Goal: Transaction & Acquisition: Purchase product/service

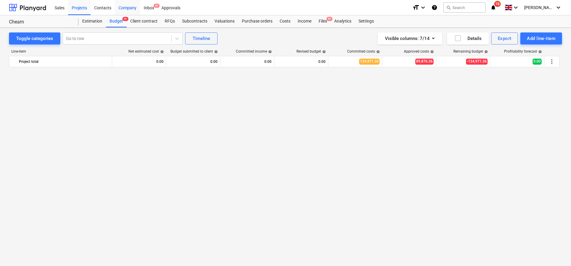
scroll to position [567, 0]
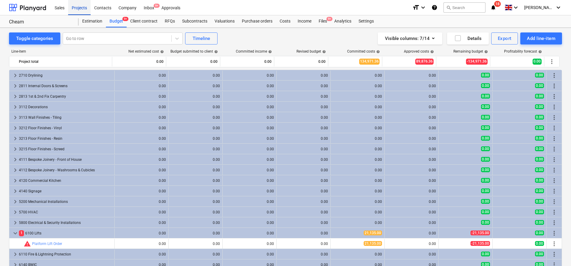
click at [80, 9] on div "Projects" at bounding box center [79, 7] width 23 height 15
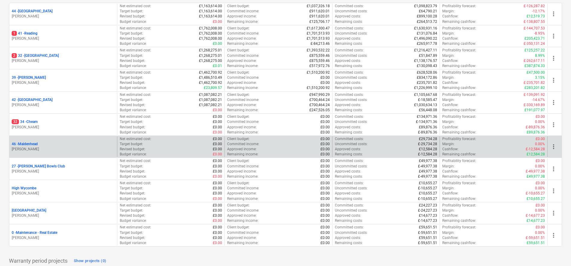
scroll to position [113, 0]
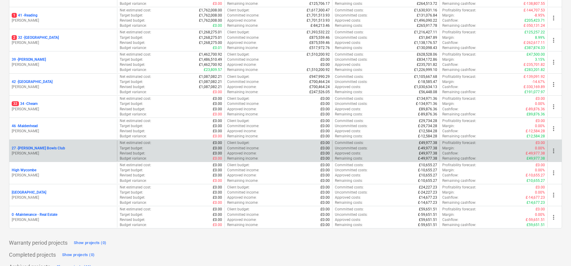
click at [45, 147] on p "27 - [PERSON_NAME] Bowls Club" at bounding box center [38, 148] width 53 height 5
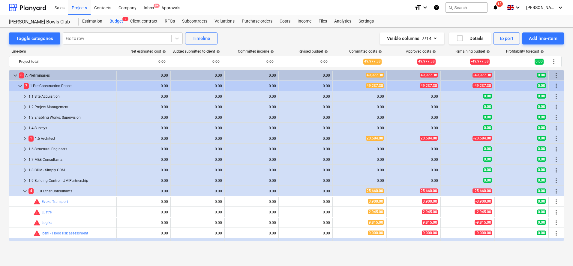
scroll to position [38, 0]
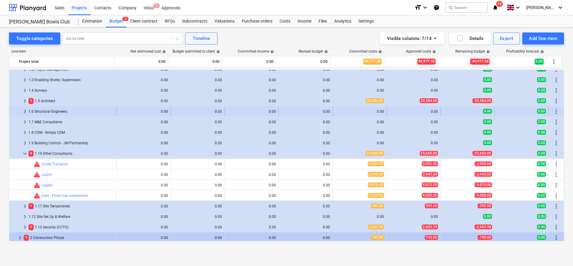
click at [37, 108] on div "1.6 Structural Engineers" at bounding box center [72, 112] width 86 height 10
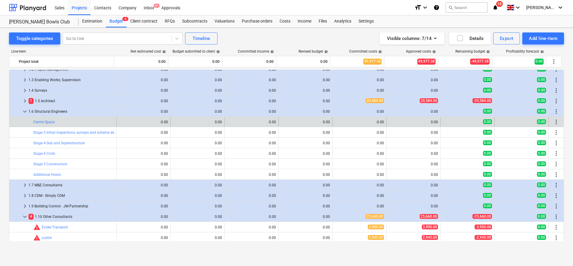
click at [555, 121] on span "more_vert" at bounding box center [556, 121] width 7 height 7
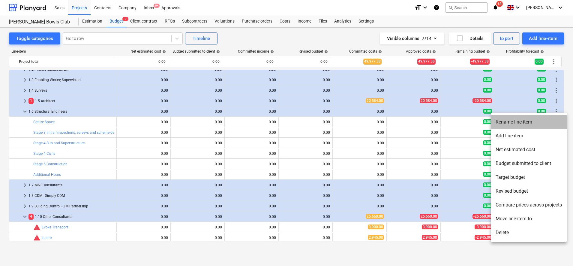
click at [520, 124] on li "Rename line-item" at bounding box center [529, 122] width 76 height 14
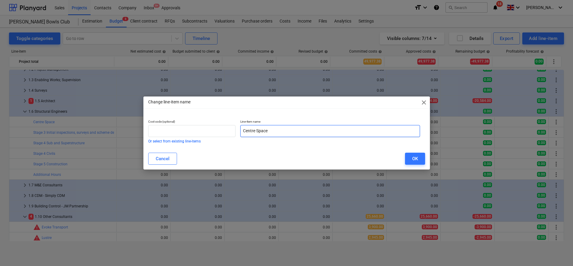
drag, startPoint x: 209, startPoint y: 129, endPoint x: 154, endPoint y: 124, distance: 55.1
click at [158, 125] on div "Cost code (optional) Or select from existing line-items Line-item name Centre S…" at bounding box center [284, 131] width 277 height 28
type input "Symmetrys Structural Fees"
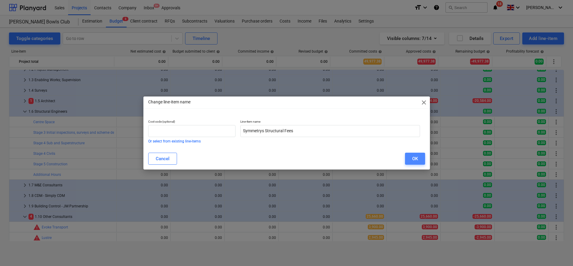
click at [411, 160] on button "OK" at bounding box center [415, 158] width 20 height 12
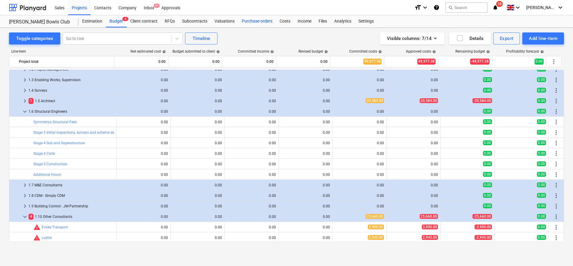
click at [255, 22] on div "Purchase orders" at bounding box center [257, 21] width 38 height 12
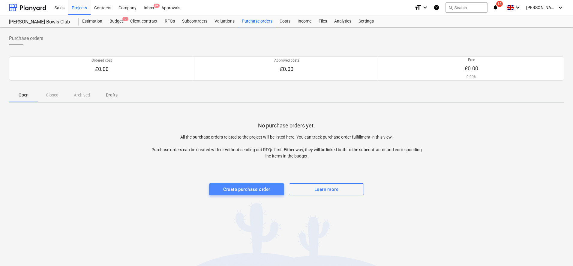
click at [270, 188] on div "Create purchase order" at bounding box center [246, 189] width 47 height 8
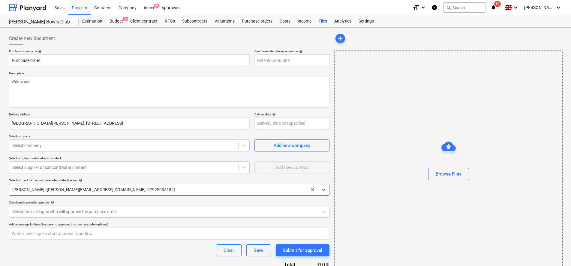
type textarea "x"
type input "27-PO-001"
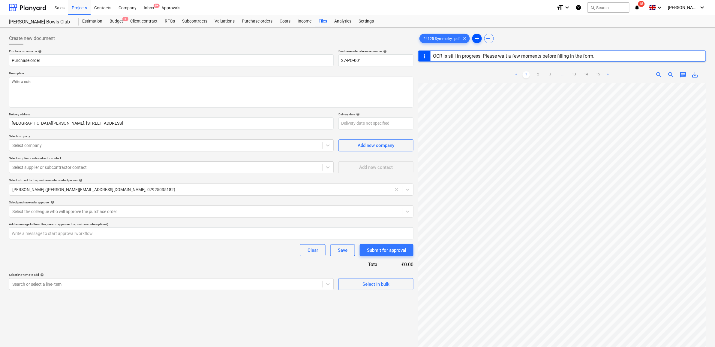
click at [478, 36] on span "add" at bounding box center [477, 38] width 7 height 7
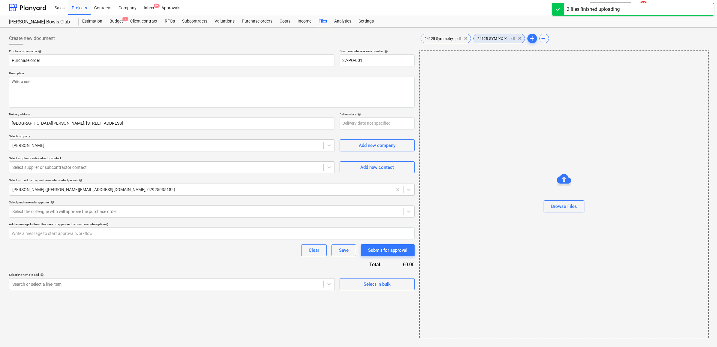
click at [498, 41] on span "24125-SYM-XX-X...pdf" at bounding box center [496, 38] width 45 height 5
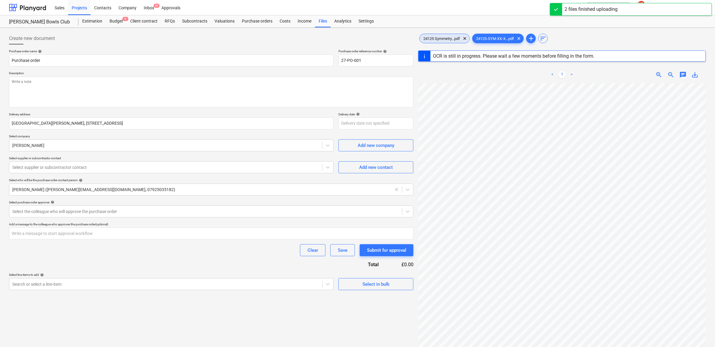
click at [446, 41] on div "24125 Symmetry...pdf clear" at bounding box center [445, 39] width 50 height 10
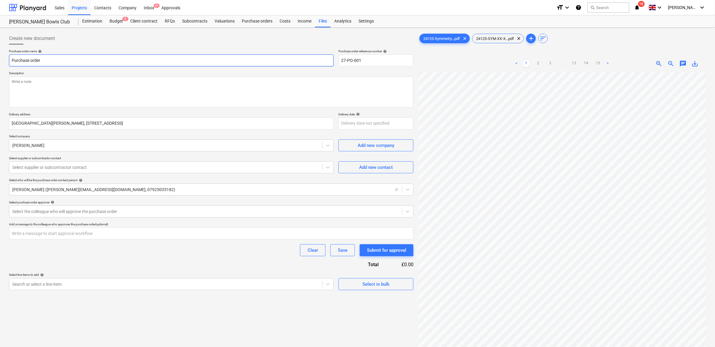
click at [51, 58] on input "Purchase order" at bounding box center [171, 60] width 325 height 12
type textarea "x"
type input "Purchase order"
type textarea "x"
type input "Purchase order -"
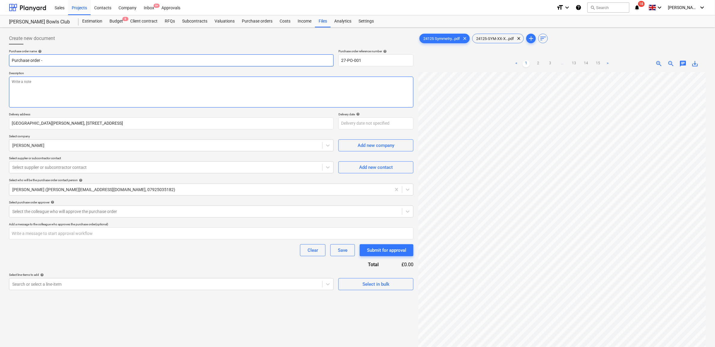
type textarea "x"
type input "Purchase order -"
type textarea "x"
type input "Purchase order - S"
type textarea "x"
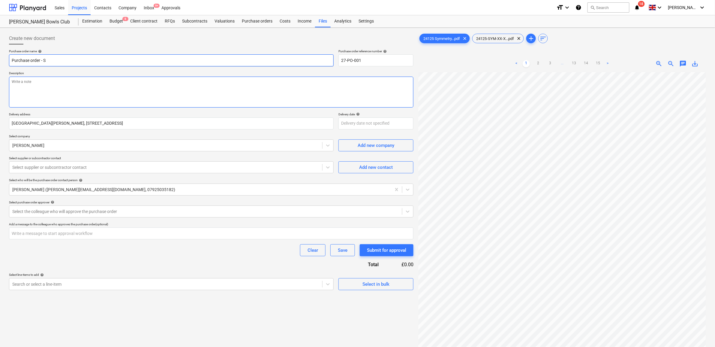
type input "Purchase order - St"
type textarea "x"
type input "Purchase order - Str"
type textarea "x"
type input "Purchase order - Stru"
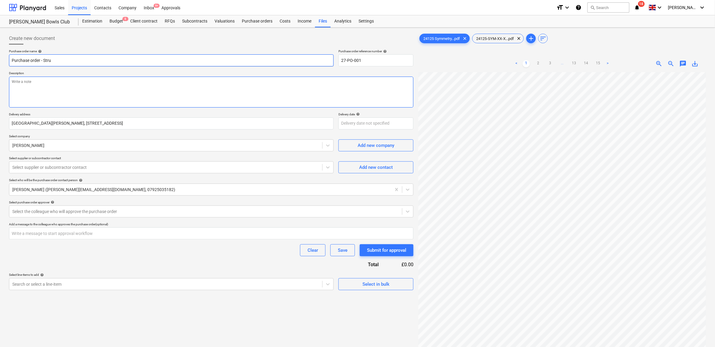
type textarea "x"
type input "Purchase order - Struc"
type textarea "x"
type input "Purchase order - Struct"
type textarea "x"
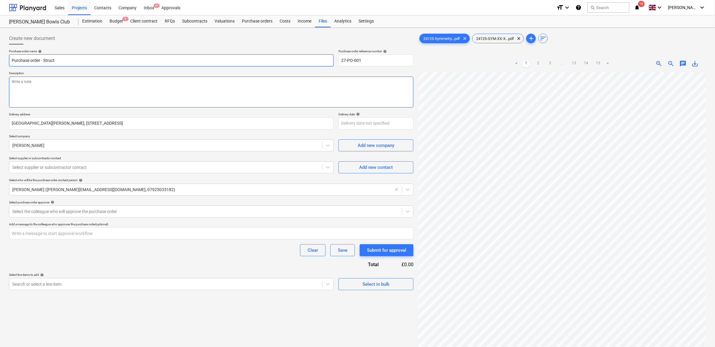
type input "Purchase order - Structu"
type textarea "x"
type input "Purchase order - Structur"
type textarea "x"
type input "Purchase order - Structura"
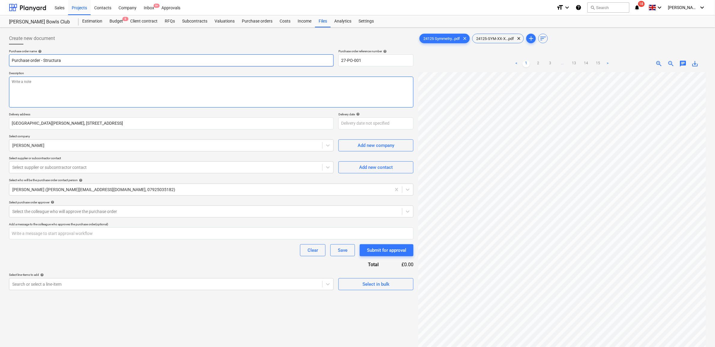
type textarea "x"
type input "Purchase order - Structural"
type textarea "x"
type input "Purchase order - Structural"
type textarea "x"
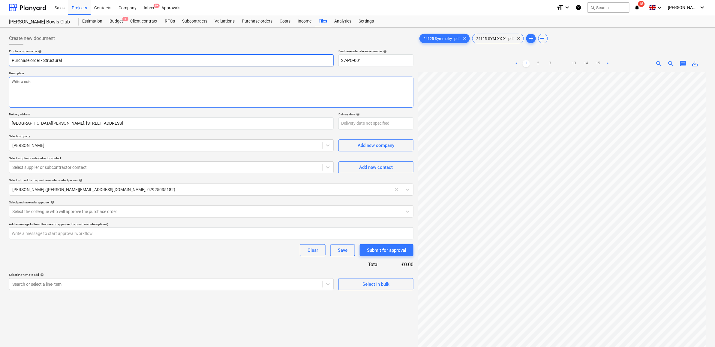
type input "Purchase order - Structural D"
type textarea "x"
type input "Purchase order - Structural De"
type textarea "x"
type input "Purchase order - Structural Des"
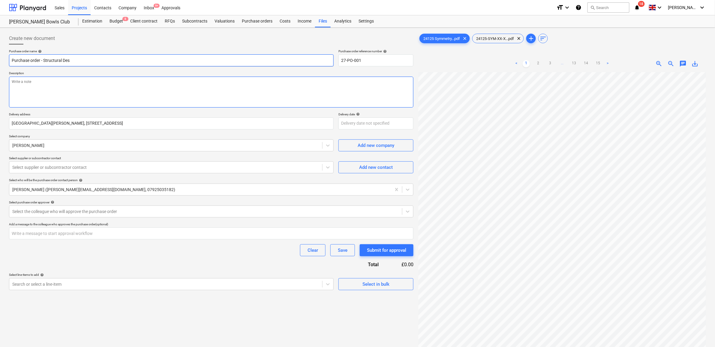
type textarea "x"
type input "Purchase order - Structural Desi"
type textarea "x"
type input "Purchase order - Structural Desig"
type textarea "x"
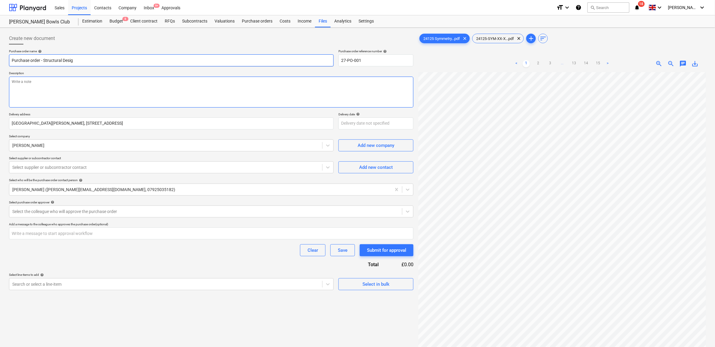
type input "Purchase order - Structural Design"
type textarea "x"
type input "Purchase order - Structural Design"
type textarea "x"
type input "Purchase order - Structural Design F"
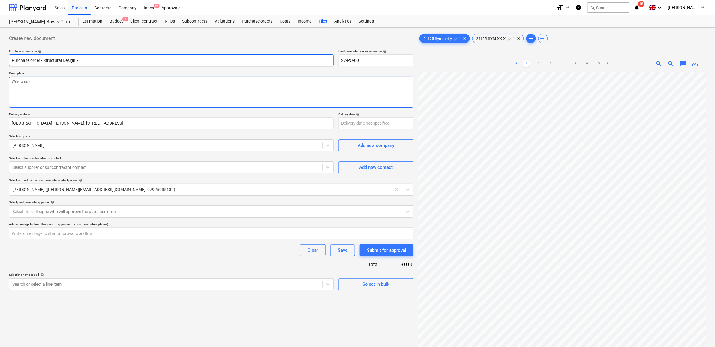
type textarea "x"
type input "Purchase order - Structural Design Fe"
type textarea "x"
type input "Purchase order - Structural Design Fee"
type textarea "x"
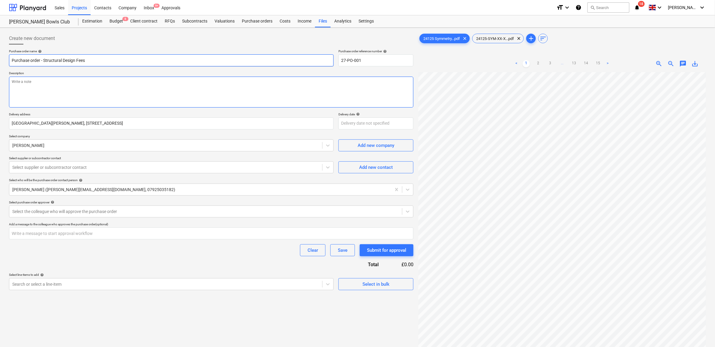
type input "Purchase order - Structural Design Fees"
click at [86, 86] on textarea at bounding box center [211, 92] width 405 height 31
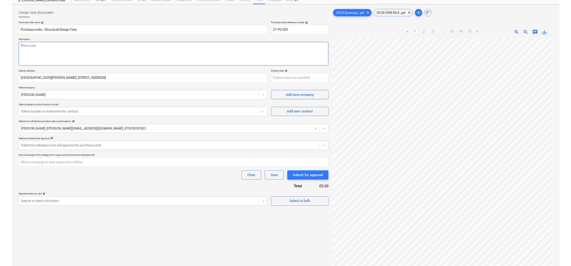
scroll to position [60, 0]
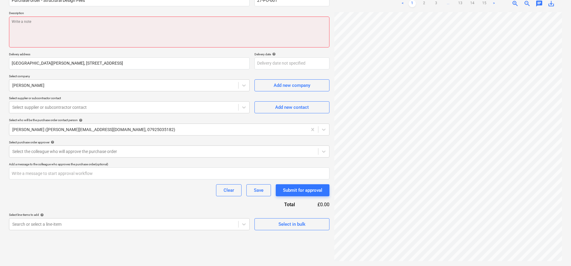
click at [45, 30] on textarea at bounding box center [169, 32] width 321 height 31
type textarea "x"
type textarea "A"
type textarea "x"
type textarea "As"
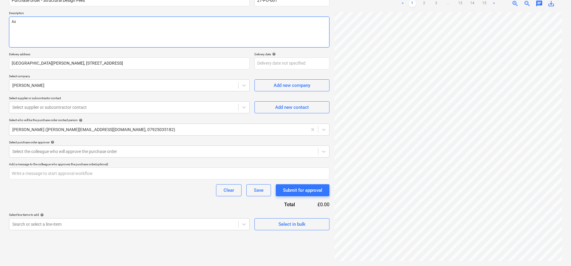
type textarea "x"
type textarea "As"
type textarea "x"
type textarea "As p"
type textarea "x"
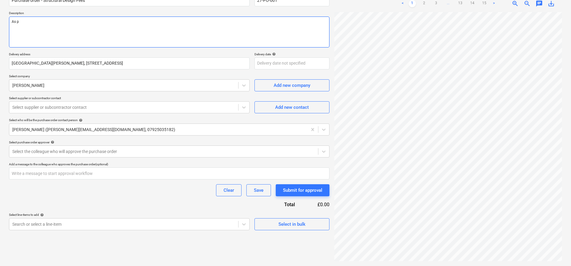
type textarea "As pe"
type textarea "x"
type textarea "As per"
type textarea "x"
type textarea "As per"
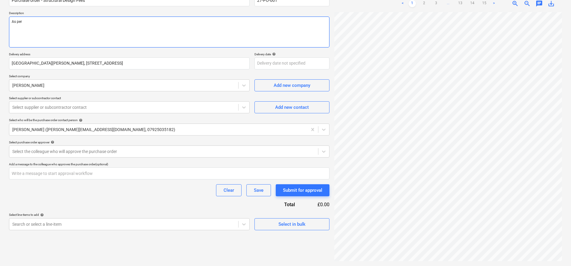
type textarea "x"
type textarea "As per f"
type textarea "x"
type textarea "As per fe"
type textarea "x"
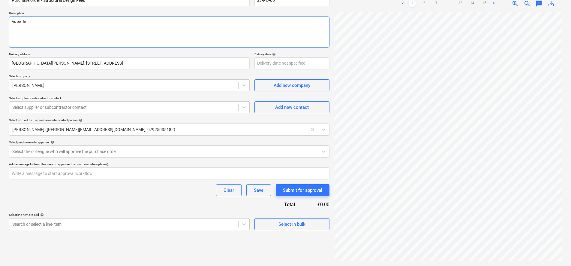
type textarea "As per fee"
type textarea "x"
type textarea "As per fee"
type textarea "x"
type textarea "As per fee p"
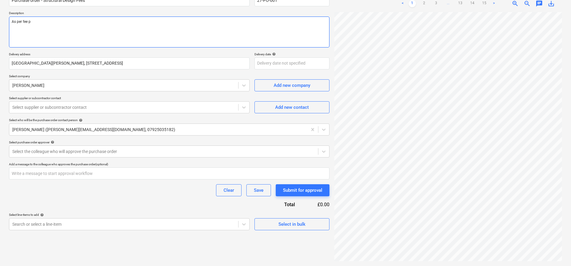
type textarea "x"
type textarea "As per fee pr"
type textarea "x"
type textarea "As per fee pro"
type textarea "x"
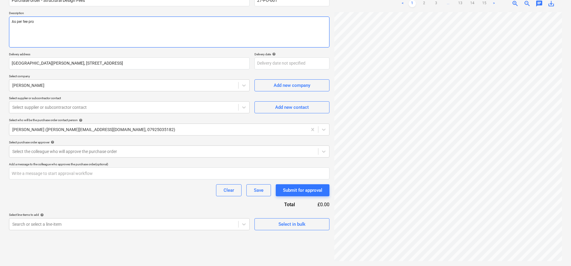
type textarea "As per fee prop"
type textarea "x"
type textarea "As per fee propo"
type textarea "x"
type textarea "As per fee propos"
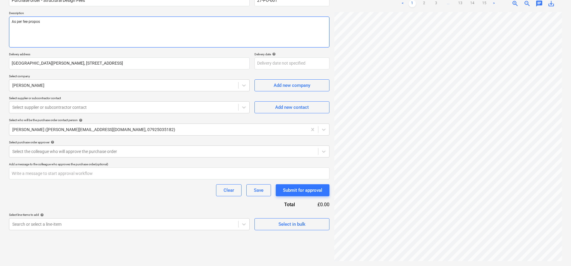
type textarea "x"
type textarea "As per fee proposa"
type textarea "x"
type textarea "As per fee proposal"
type textarea "x"
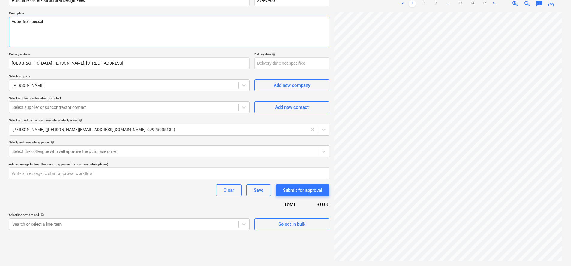
type textarea "As per fee proposal"
type textarea "x"
type textarea "As per fee proposal a"
type textarea "x"
type textarea "As per fee proposal an"
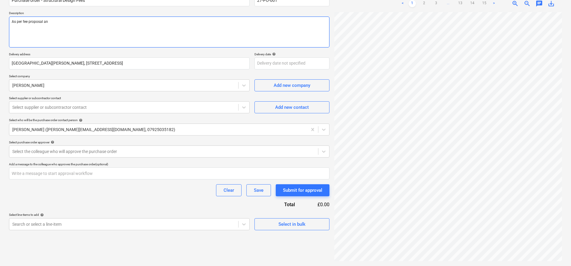
type textarea "x"
type textarea "As per fee proposal and"
type textarea "x"
type textarea "As per fee proposal and"
type textarea "x"
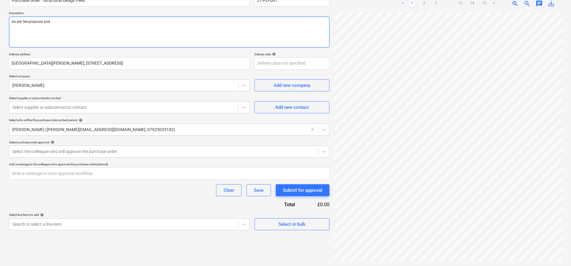
type textarea "As per fee proposal and f"
type textarea "x"
type textarea "As per fee proposal and fe"
type textarea "x"
type textarea "As per fee proposal and fee"
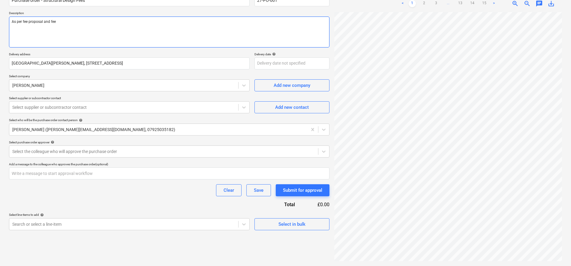
type textarea "x"
type textarea "As per fee proposal and fee"
type textarea "x"
type textarea "As per fee proposal and fee s"
type textarea "x"
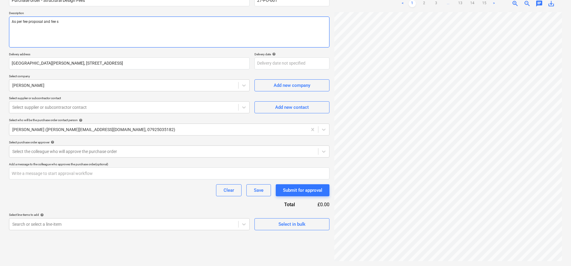
type textarea "As per fee proposal and fee sc"
type textarea "x"
type textarea "As per fee proposal and fee sch"
type textarea "x"
type textarea "As per fee proposal and fee sche"
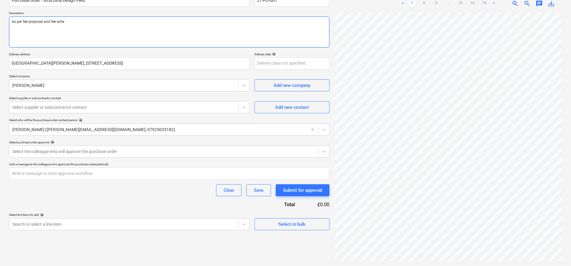
type textarea "x"
type textarea "As per fee proposal and fee sched"
type textarea "x"
type textarea "As per fee proposal and fee schedu"
type textarea "x"
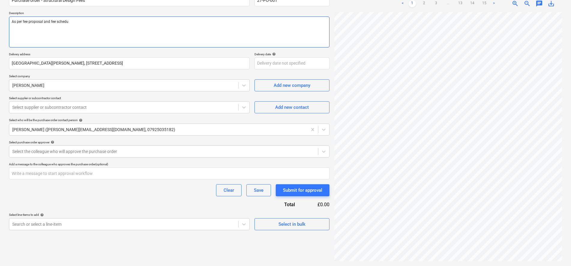
type textarea "As per fee proposal and fee schedul"
type textarea "x"
type textarea "As per fee proposal and fee schedule"
type textarea "x"
type textarea "As per fee proposal and fee schedule"
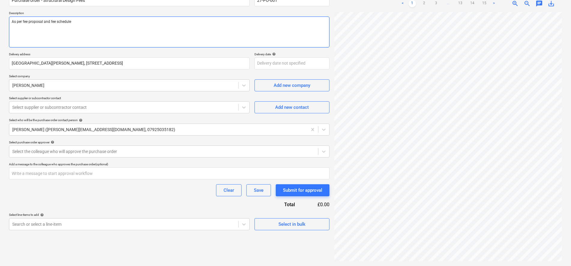
paste textarea "24125-SYM-XX-XX-RPT-S-Rev. C"
type textarea "x"
type textarea "As per fee proposal and fee schedule 24125-SYM-XX-XX-RPT-S-Rev. C"
click at [278, 85] on div "Add new company" at bounding box center [292, 85] width 37 height 8
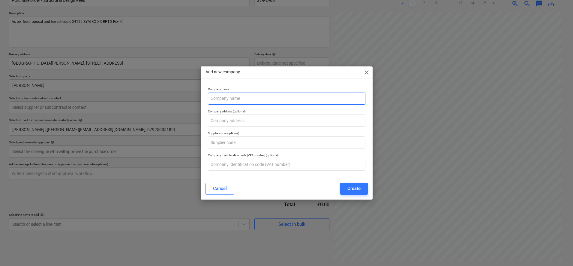
click at [237, 101] on input "text" at bounding box center [287, 98] width 158 height 12
type textarea "x"
type input "Symmetrys Limited"
drag, startPoint x: 218, startPoint y: 119, endPoint x: 247, endPoint y: 122, distance: 29.5
click at [218, 119] on input "text" at bounding box center [287, 120] width 158 height 12
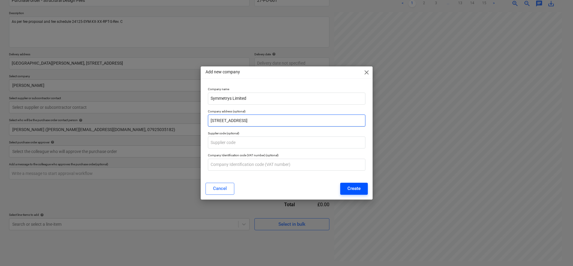
type input "[STREET_ADDRESS]"
click at [353, 190] on div "Create" at bounding box center [354, 188] width 13 height 8
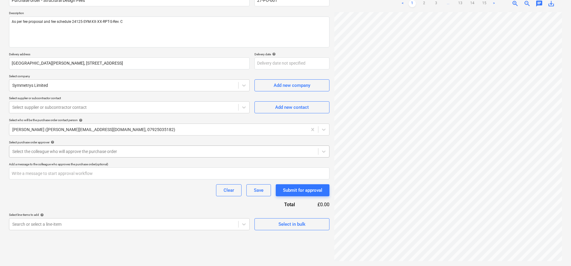
click at [75, 150] on div at bounding box center [163, 151] width 303 height 6
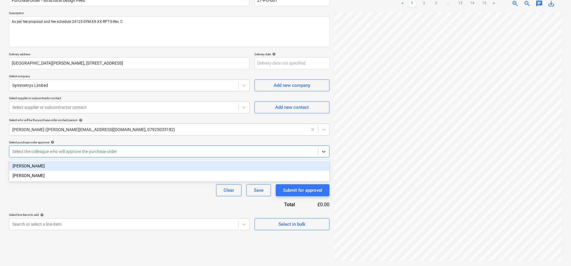
click at [68, 166] on div "[PERSON_NAME]" at bounding box center [169, 166] width 321 height 10
type textarea "x"
click at [68, 193] on div "Clear Save Submit for approval" at bounding box center [169, 190] width 321 height 12
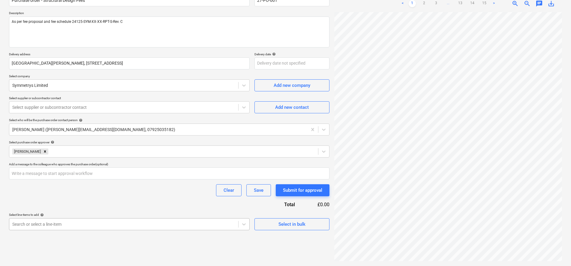
click at [151, 206] on body "Sales Projects Contacts Company Inbox 9+ Approvals format_size keyboard_arrow_d…" at bounding box center [285, 73] width 571 height 266
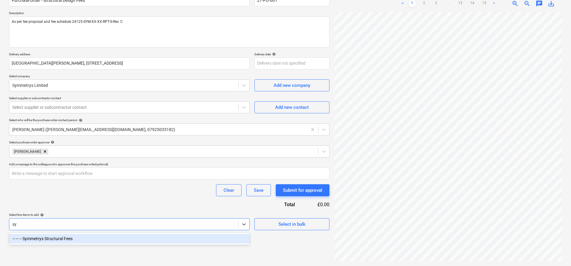
scroll to position [60, 0]
type input "sym"
click at [131, 237] on div "-- -- -- Symmetrys Structural Fees" at bounding box center [129, 238] width 241 height 10
type textarea "x"
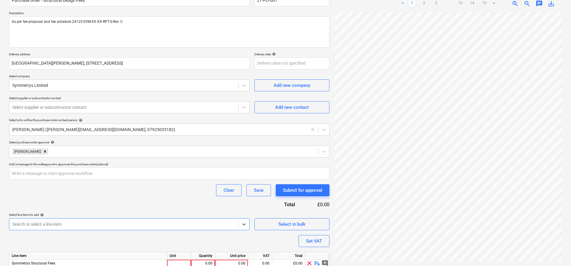
click at [134, 201] on div "Purchase order name help Purchase order - Structural Design Fees Purchase order…" at bounding box center [169, 137] width 321 height 297
type textarea "x"
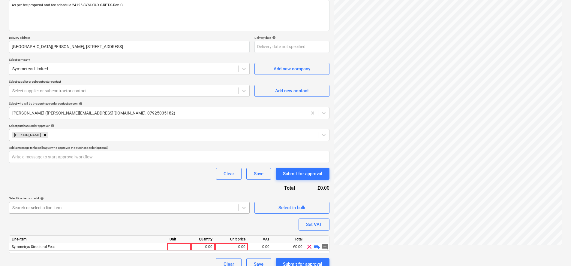
scroll to position [86, 0]
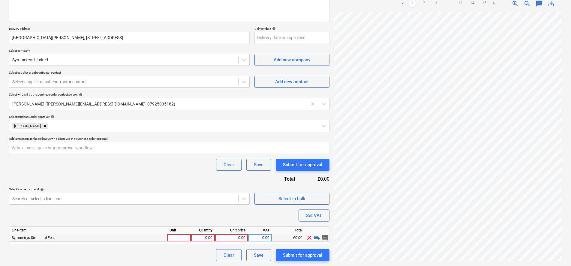
click at [232, 236] on div "0.00" at bounding box center [232, 238] width 28 height 8
type input "35450"
type textarea "x"
drag, startPoint x: 193, startPoint y: 213, endPoint x: 251, endPoint y: 230, distance: 60.3
click at [194, 212] on div "Purchase order name help Purchase order - Structural Design Fees Purchase order…" at bounding box center [169, 112] width 321 height 297
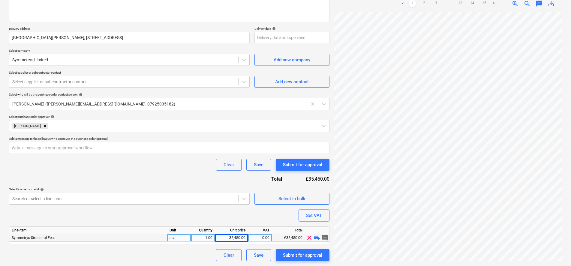
click at [267, 238] on div "0.00" at bounding box center [260, 238] width 19 height 8
type input "20"
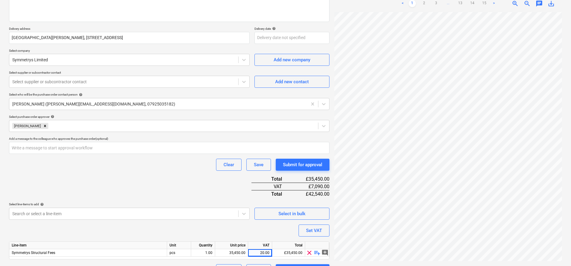
click at [208, 179] on div "Purchase order name help Purchase order - Structural Design Fees Purchase order…" at bounding box center [169, 120] width 321 height 312
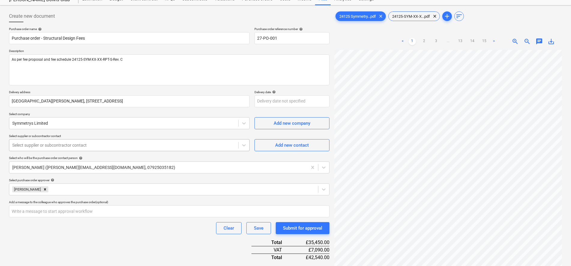
scroll to position [38, 0]
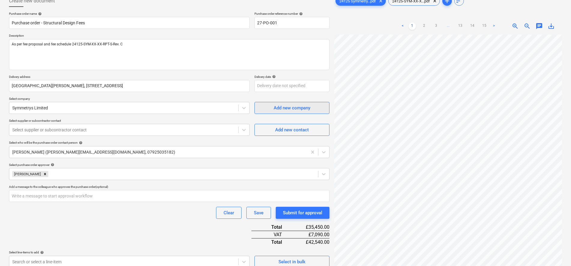
click at [285, 109] on div "Add new company" at bounding box center [292, 108] width 37 height 8
type textarea "x"
click at [278, 131] on div "Add new contact" at bounding box center [292, 130] width 34 height 8
type textarea "x"
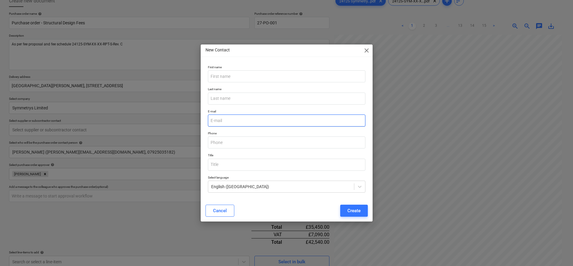
click at [236, 122] on input "email" at bounding box center [287, 120] width 158 height 12
paste input "[PERSON_NAME][EMAIL_ADDRESS][PERSON_NAME][DOMAIN_NAME]"
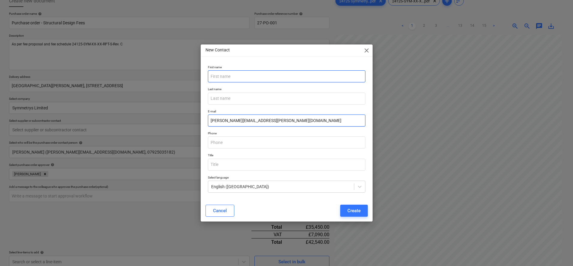
type input "[PERSON_NAME][EMAIL_ADDRESS][PERSON_NAME][DOMAIN_NAME]"
click at [238, 74] on input "text" at bounding box center [287, 76] width 158 height 12
type input "[PERSON_NAME]"
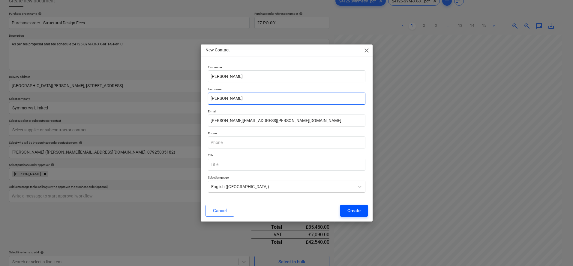
type input "[PERSON_NAME]"
click at [352, 212] on div "Create" at bounding box center [354, 210] width 13 height 8
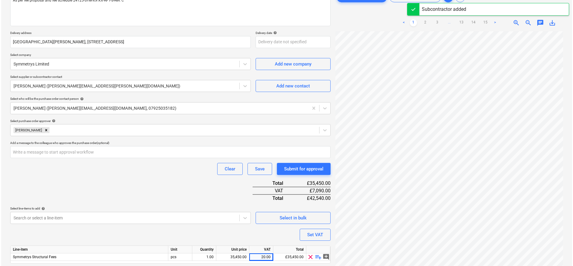
scroll to position [101, 0]
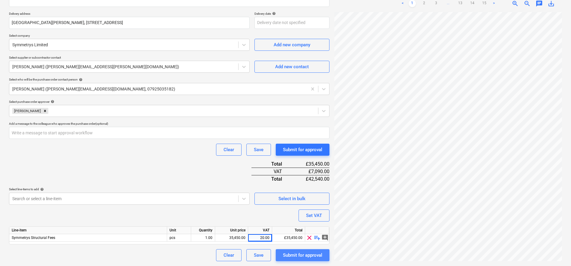
click at [310, 258] on div "Submit for approval" at bounding box center [302, 255] width 39 height 8
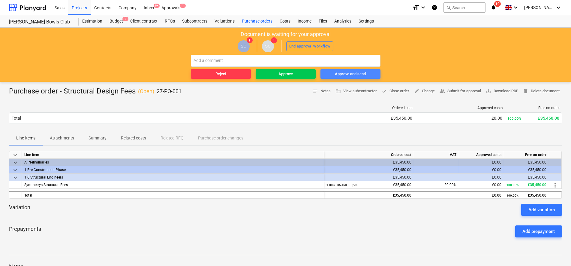
click at [352, 74] on div "Approve and send" at bounding box center [350, 74] width 31 height 7
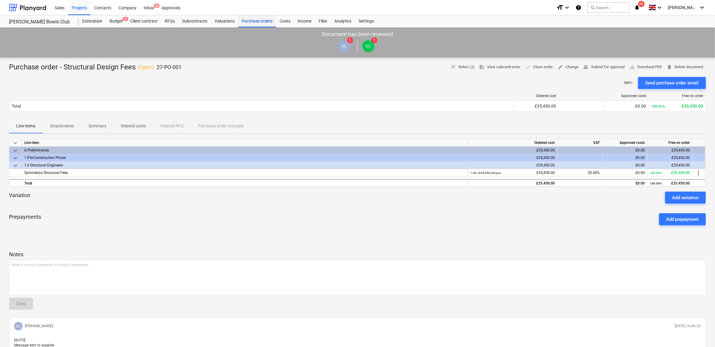
drag, startPoint x: 247, startPoint y: 20, endPoint x: 267, endPoint y: 23, distance: 20.0
click at [247, 20] on div "Purchase orders" at bounding box center [257, 21] width 38 height 12
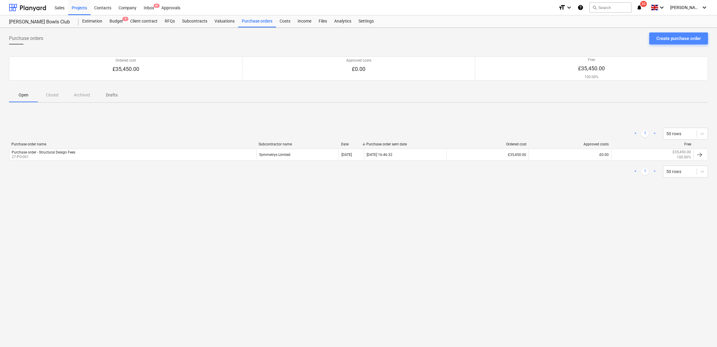
click at [571, 38] on div "Create purchase order" at bounding box center [679, 39] width 44 height 8
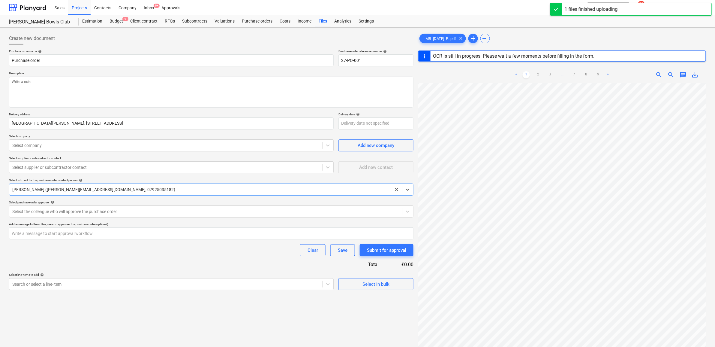
scroll to position [38, 0]
click at [87, 63] on input "Purchase order" at bounding box center [171, 60] width 325 height 12
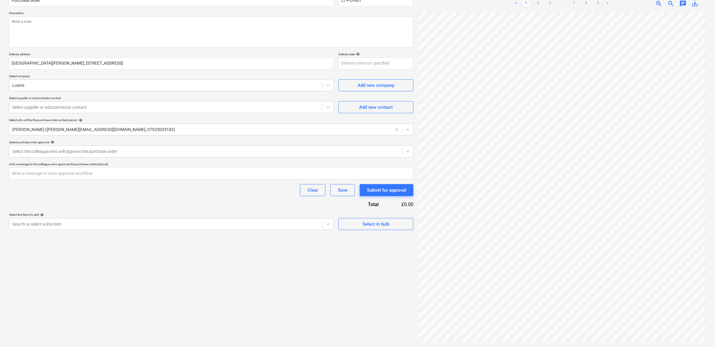
scroll to position [23, 0]
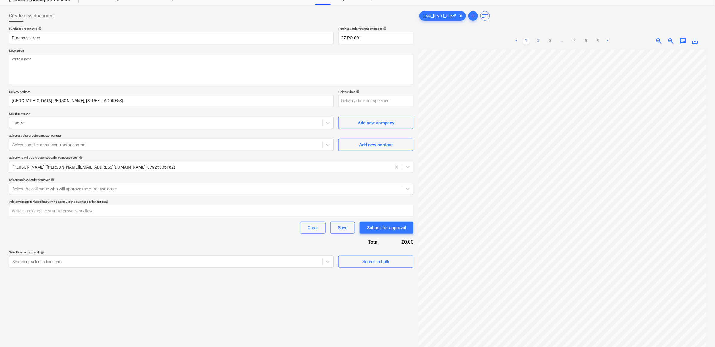
click at [538, 42] on link "2" at bounding box center [538, 41] width 7 height 7
click at [528, 39] on link "1" at bounding box center [526, 41] width 7 height 7
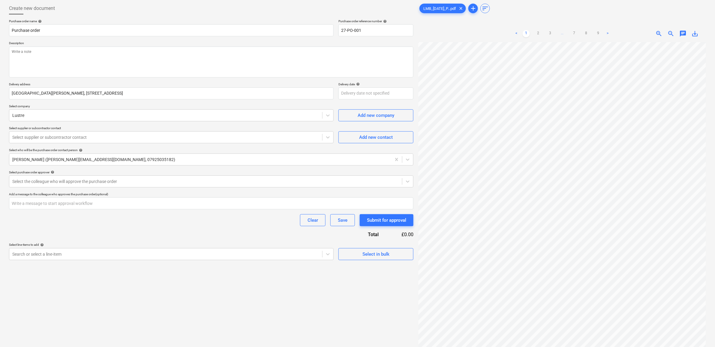
scroll to position [0, 0]
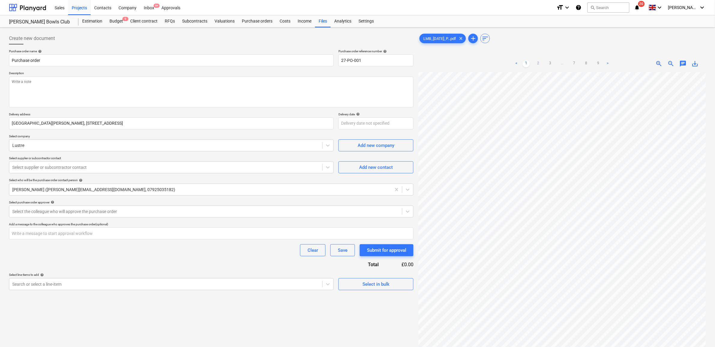
click at [540, 61] on link "2" at bounding box center [538, 63] width 7 height 7
click at [551, 61] on link "3" at bounding box center [550, 63] width 7 height 7
click at [557, 62] on link "4" at bounding box center [556, 63] width 7 height 7
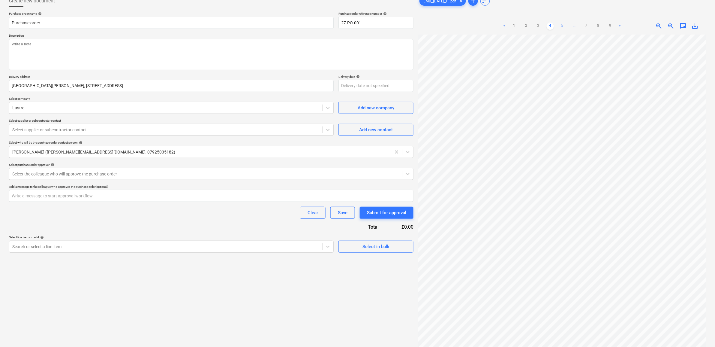
click at [561, 25] on link "5" at bounding box center [562, 26] width 7 height 7
click at [571, 25] on link "6" at bounding box center [574, 26] width 7 height 7
click at [571, 26] on link "7" at bounding box center [586, 26] width 7 height 7
click at [571, 26] on link "8" at bounding box center [592, 26] width 7 height 7
click at [571, 26] on link "9" at bounding box center [598, 26] width 7 height 7
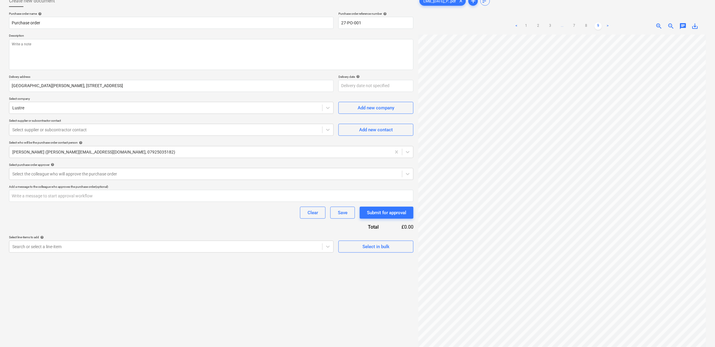
click at [571, 26] on link ">" at bounding box center [607, 26] width 7 height 7
click at [571, 25] on link "8" at bounding box center [586, 26] width 7 height 7
click at [571, 26] on ul "< 1 2 3 ... 7 8 9 >" at bounding box center [562, 26] width 98 height 7
click at [571, 26] on link "7" at bounding box center [574, 26] width 7 height 7
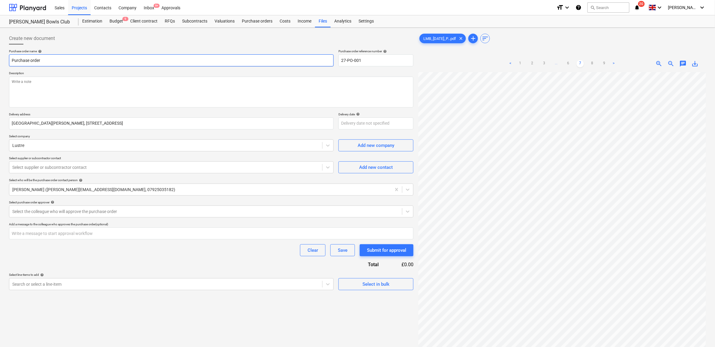
click at [89, 57] on input "Purchase order" at bounding box center [171, 60] width 325 height 12
click at [518, 59] on div "< 1 2 3 ... 6 7 8 9 >" at bounding box center [562, 63] width 110 height 17
click at [521, 65] on link "1" at bounding box center [520, 63] width 7 height 7
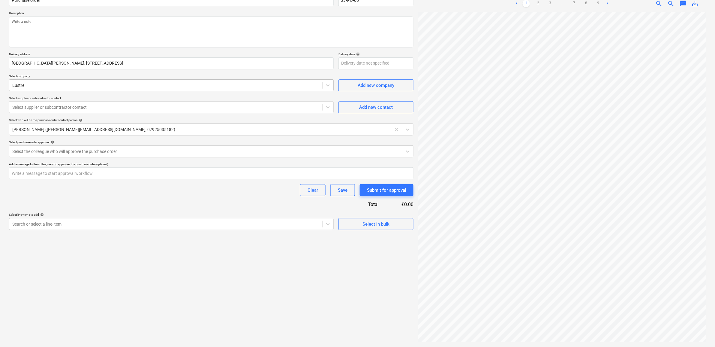
click at [106, 86] on div at bounding box center [165, 85] width 307 height 6
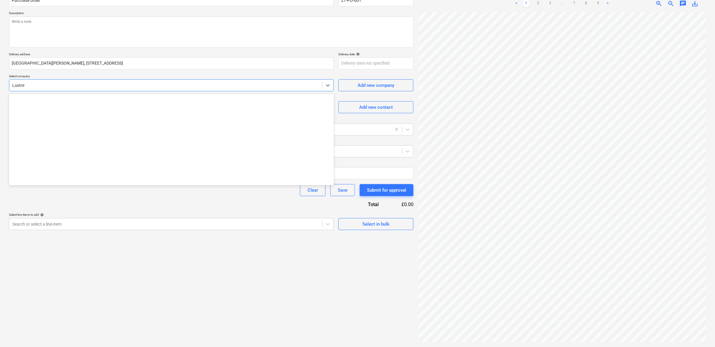
scroll to position [1187, 0]
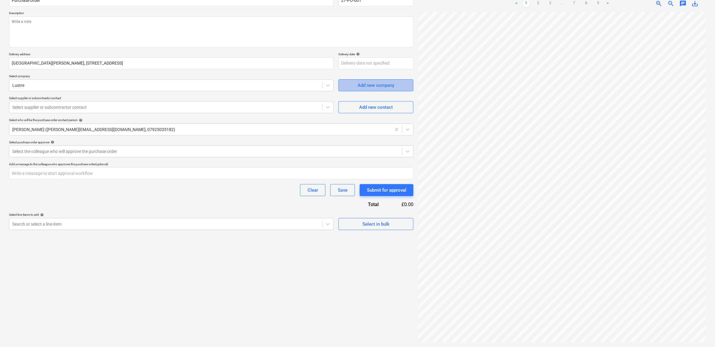
click at [366, 86] on div "Add new company" at bounding box center [376, 85] width 37 height 8
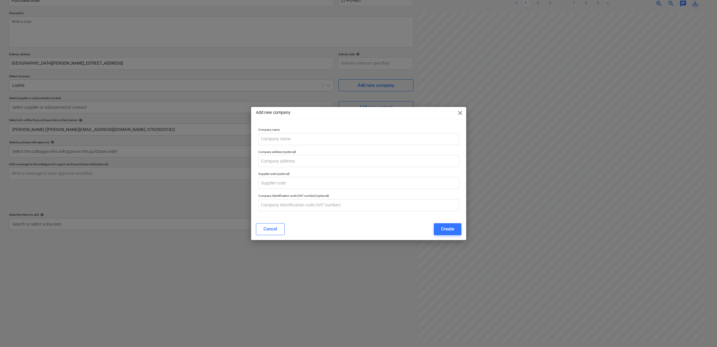
type textarea "x"
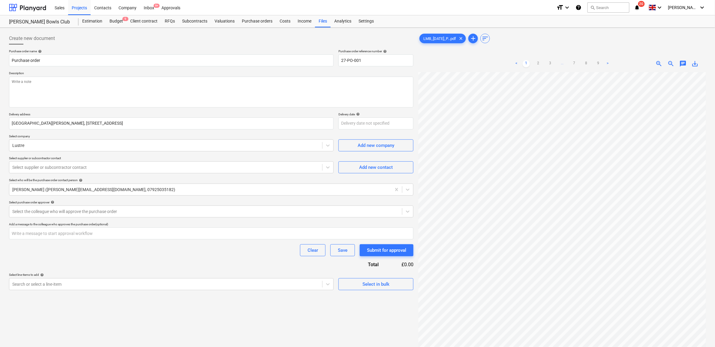
scroll to position [4, 0]
click at [374, 142] on div "Add new company" at bounding box center [376, 145] width 37 height 8
type textarea "x"
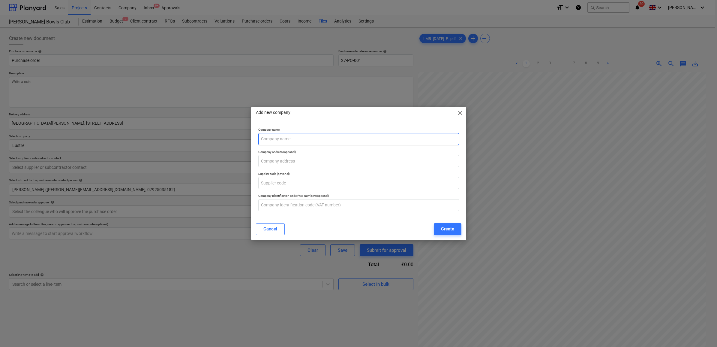
click at [360, 135] on input "text" at bounding box center [358, 139] width 201 height 12
type input "LMB Geosolutions LTD"
click at [270, 158] on input "text" at bounding box center [358, 161] width 201 height 12
type textarea "x"
paste input "[STREET_ADDRESS]"
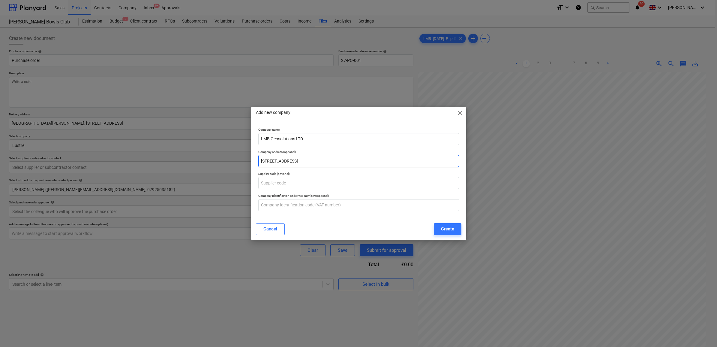
type input "[STREET_ADDRESS]"
click at [386, 148] on div "Company address (optional) [STREET_ADDRESS]" at bounding box center [359, 158] width 206 height 22
click at [447, 229] on div "Create" at bounding box center [447, 229] width 13 height 8
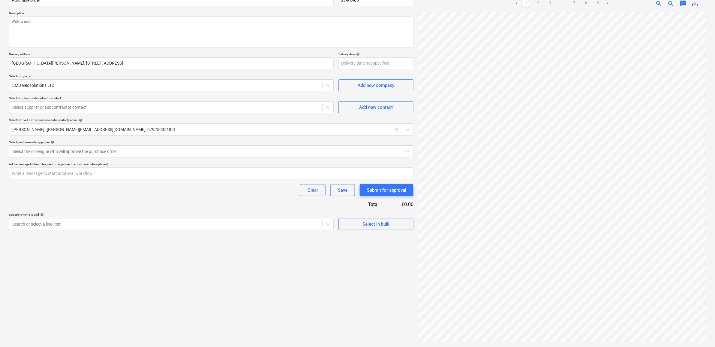
click at [538, 5] on link "2" at bounding box center [538, 3] width 7 height 7
click at [550, 4] on div "Decision updated" at bounding box center [631, 6] width 168 height 12
click at [553, 3] on div at bounding box center [556, 6] width 12 height 12
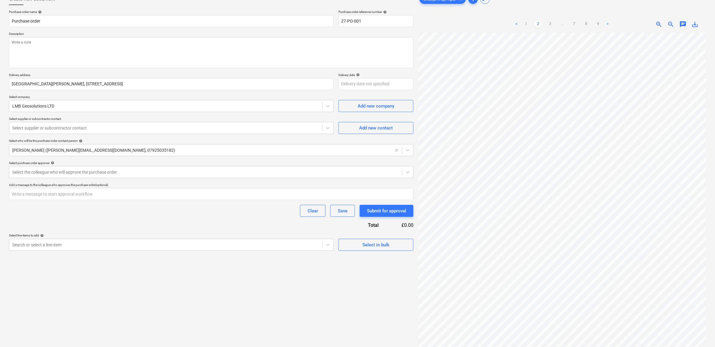
scroll to position [23, 0]
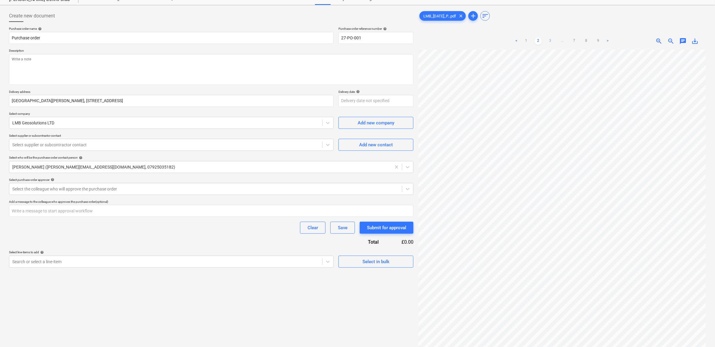
click at [550, 40] on link "3" at bounding box center [550, 41] width 7 height 7
click at [554, 41] on link "4" at bounding box center [556, 41] width 7 height 7
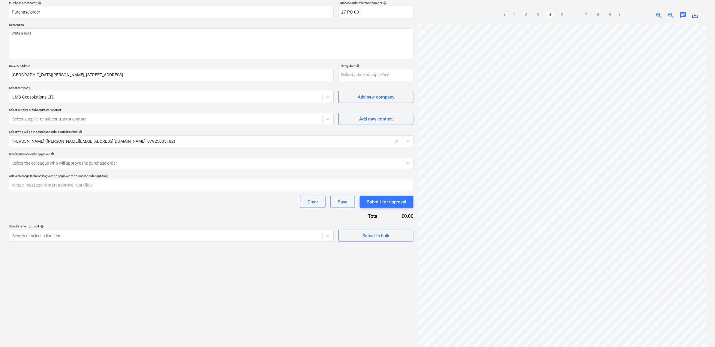
scroll to position [60, 0]
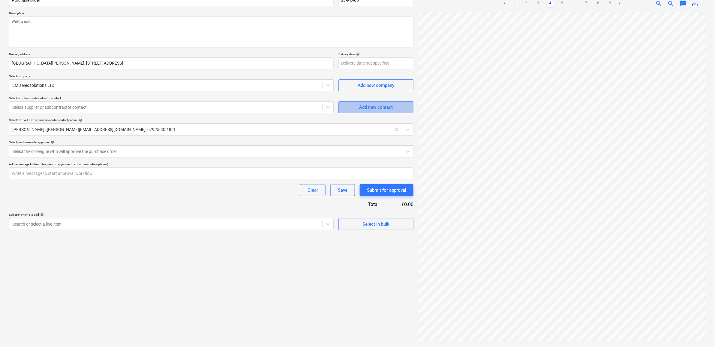
click at [353, 107] on span "Add new contact" at bounding box center [376, 107] width 60 height 8
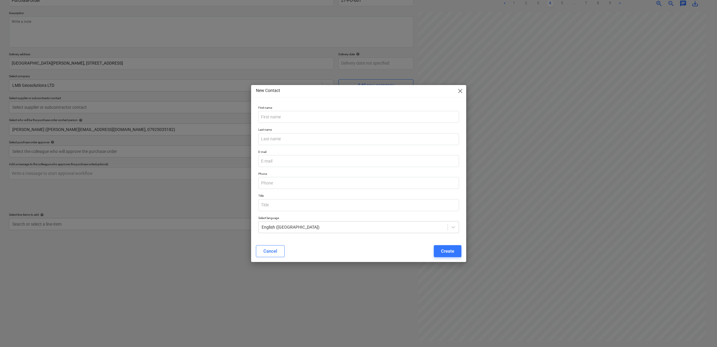
type textarea "x"
click at [300, 158] on input "email" at bounding box center [358, 161] width 201 height 12
paste input "[PERSON_NAME][EMAIL_ADDRESS][DOMAIN_NAME]"
type input "[PERSON_NAME][EMAIL_ADDRESS][DOMAIN_NAME]"
click at [281, 115] on input "text" at bounding box center [358, 117] width 201 height 12
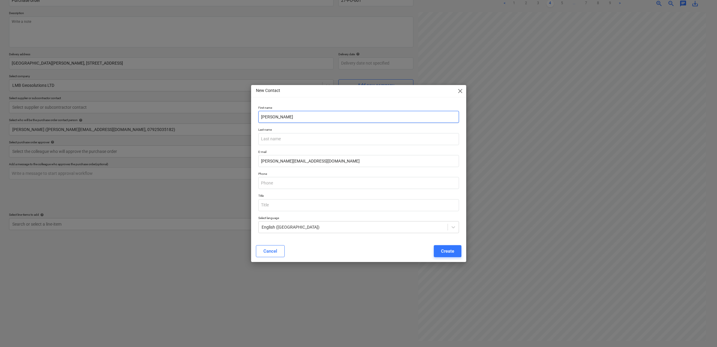
type input "[PERSON_NAME]"
click at [283, 137] on input "text" at bounding box center [358, 139] width 201 height 12
type textarea "x"
type input "[PERSON_NAME]"
click at [377, 236] on div "First name [PERSON_NAME] Last name [PERSON_NAME] E-mail [PERSON_NAME][EMAIL_ADD…" at bounding box center [358, 171] width 215 height 137
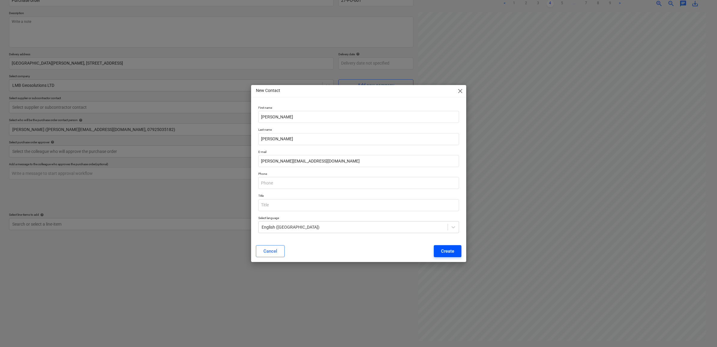
click at [443, 251] on div "Create" at bounding box center [447, 251] width 13 height 8
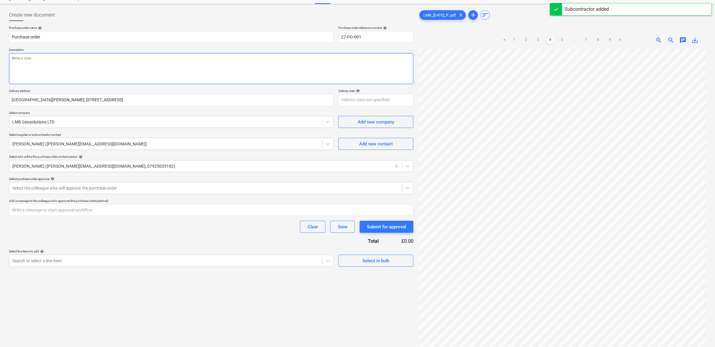
scroll to position [23, 0]
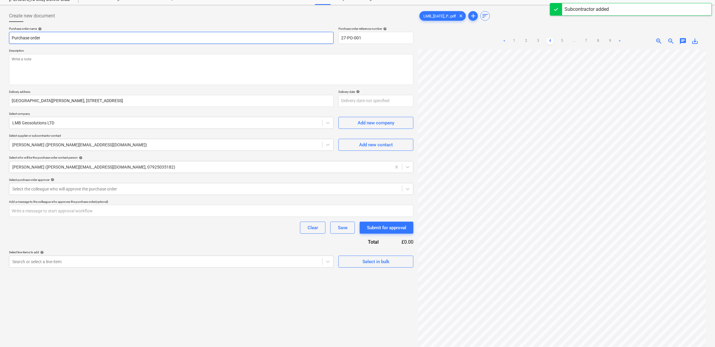
click at [80, 37] on input "Purchase order" at bounding box center [171, 38] width 325 height 12
type textarea "x"
type input "Purchase order"
type textarea "x"
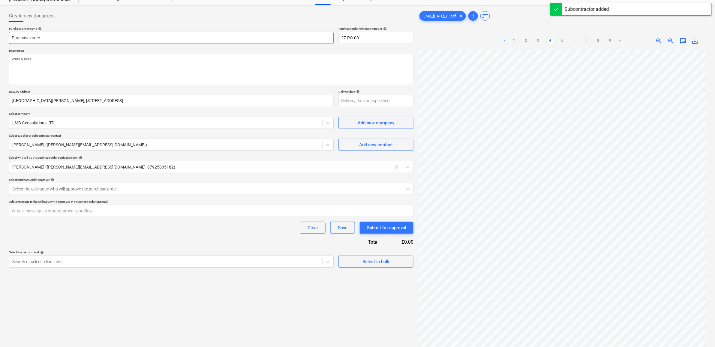
type input "Purchase order -"
type textarea "x"
type input "Purchase order -"
type textarea "x"
type input "Purchase order - S"
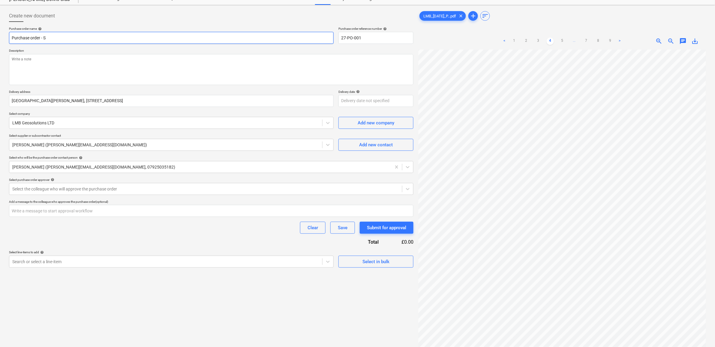
type textarea "x"
type input "Purchase order - Si"
type textarea "x"
type input "Purchase order - Sit"
type textarea "x"
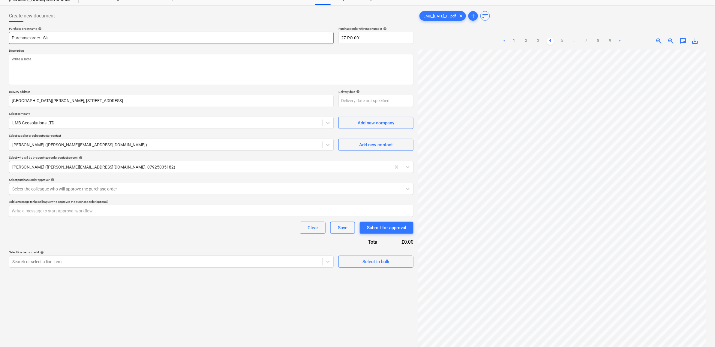
type input "Purchase order - Site"
type textarea "x"
type input "Purchase order - Site"
type textarea "x"
type input "Purchase order - Site I"
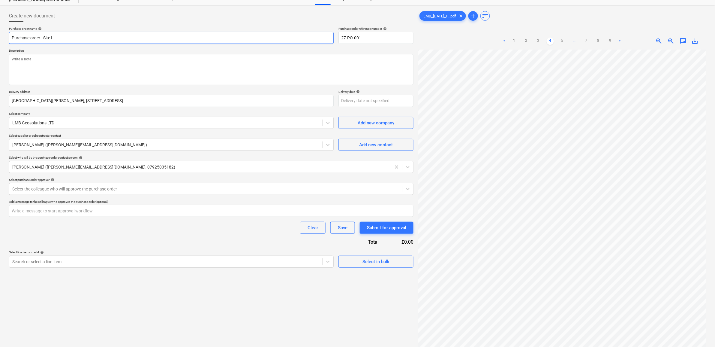
type textarea "x"
type input "Purchase order - Site In"
type textarea "x"
type input "Purchase order - Site Inv"
type textarea "x"
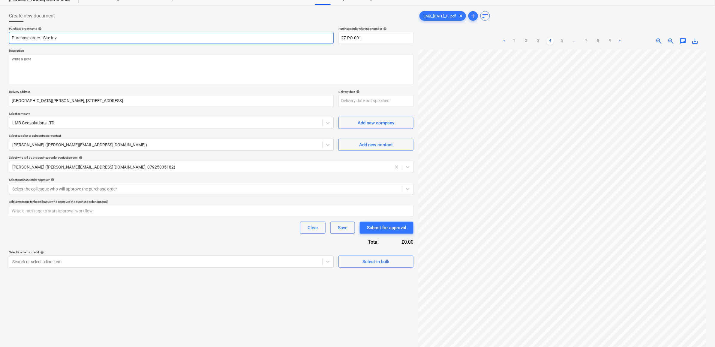
type input "Purchase order - Site Inve"
type textarea "x"
type input "Purchase order - Site Inves"
type textarea "x"
type input "Purchase order - Site Invest"
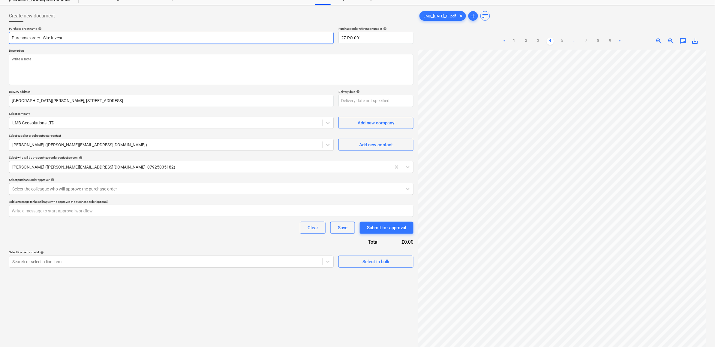
type textarea "x"
type input "Purchase order - Site Investi"
type textarea "x"
type input "Purchase order - Site Investig"
type textarea "x"
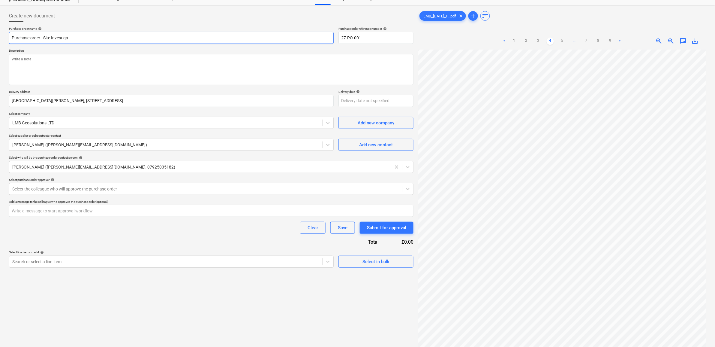
type input "Purchase order - Site Investigay"
type textarea "x"
type input "Purchase order - Site Investigayti"
type textarea "x"
type input "Purchase order - Site Investigaytio"
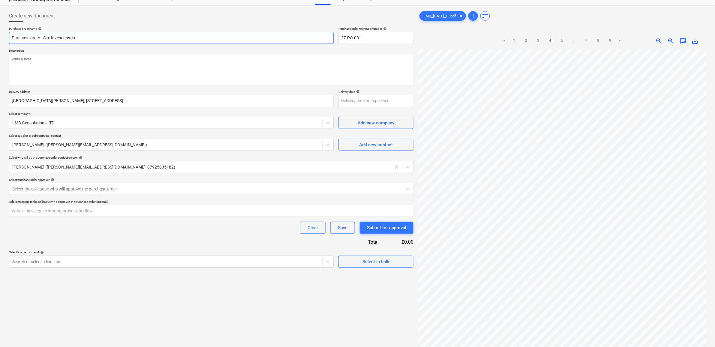
type textarea "x"
type input "Purchase order - Site Investigayti"
type textarea "x"
type input "Purchase order - Site Investigayt"
type textarea "x"
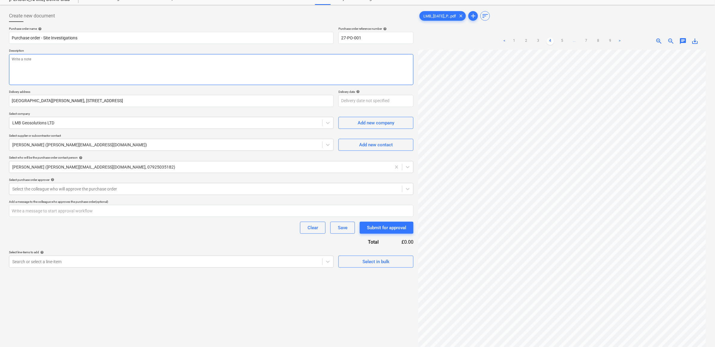
click at [110, 65] on textarea at bounding box center [211, 69] width 405 height 31
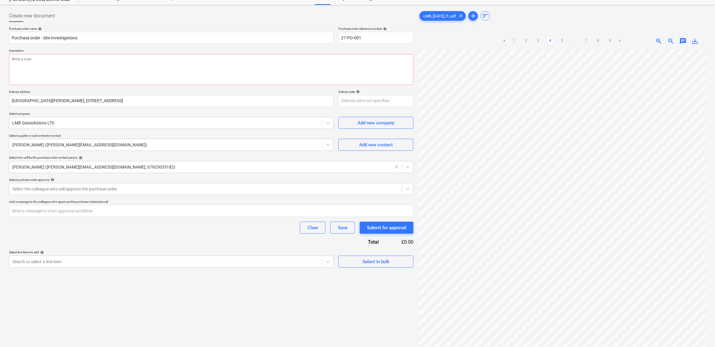
click at [516, 40] on link "1" at bounding box center [514, 41] width 7 height 7
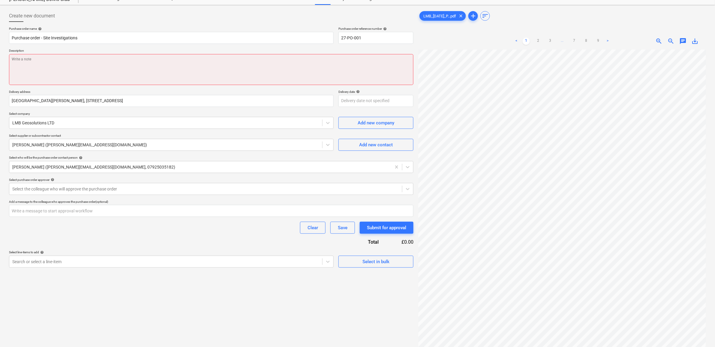
click at [92, 66] on textarea at bounding box center [211, 69] width 405 height 31
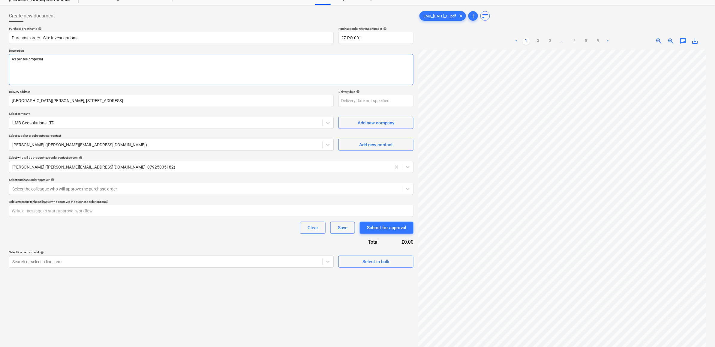
click at [158, 65] on textarea "As per fee proposal" at bounding box center [211, 69] width 405 height 31
click at [84, 186] on div at bounding box center [205, 189] width 387 height 6
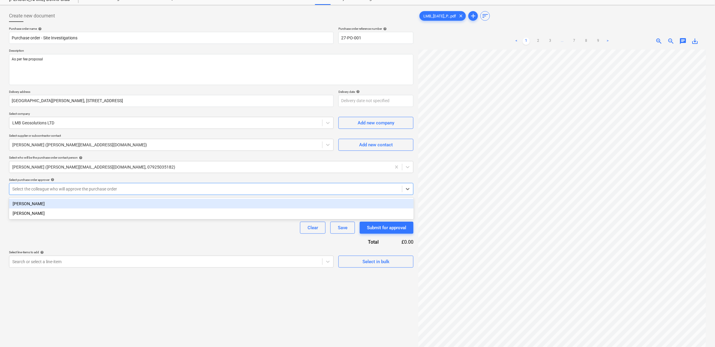
click at [74, 202] on div "[PERSON_NAME]" at bounding box center [211, 204] width 405 height 10
click at [90, 230] on div "Clear Save Submit for approval" at bounding box center [211, 227] width 405 height 12
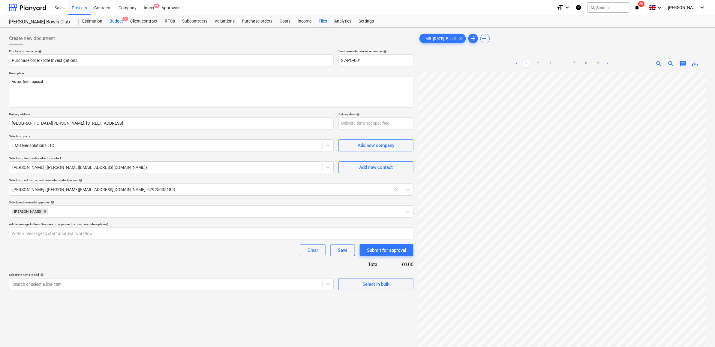
click at [115, 21] on div "Budget 9" at bounding box center [116, 21] width 21 height 12
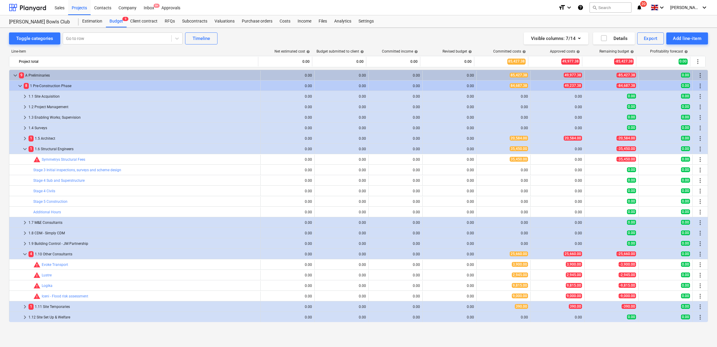
scroll to position [38, 0]
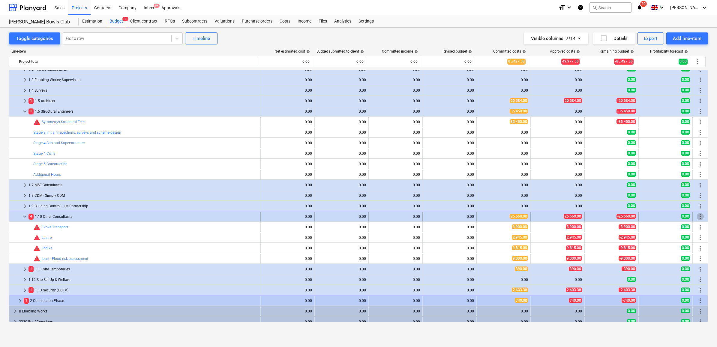
click at [571, 215] on span "more_vert" at bounding box center [700, 216] width 7 height 7
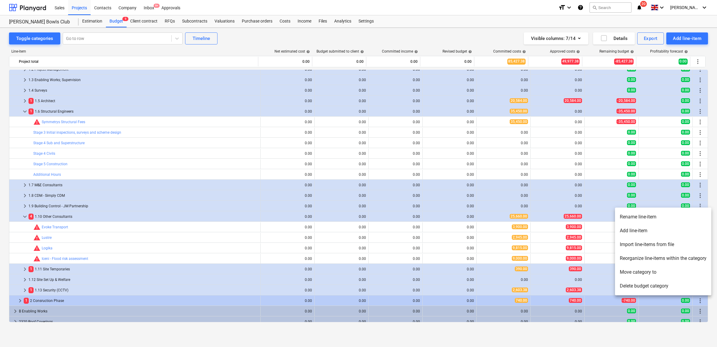
click at [571, 229] on li "Add line-item" at bounding box center [663, 231] width 96 height 14
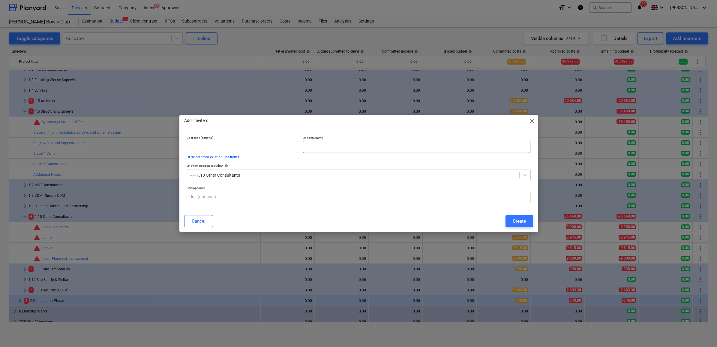
click at [328, 145] on input "text" at bounding box center [417, 147] width 228 height 12
paste input "LMB GEOSOLUTIONS LIMITED"
click at [512, 224] on button "Create" at bounding box center [520, 221] width 28 height 12
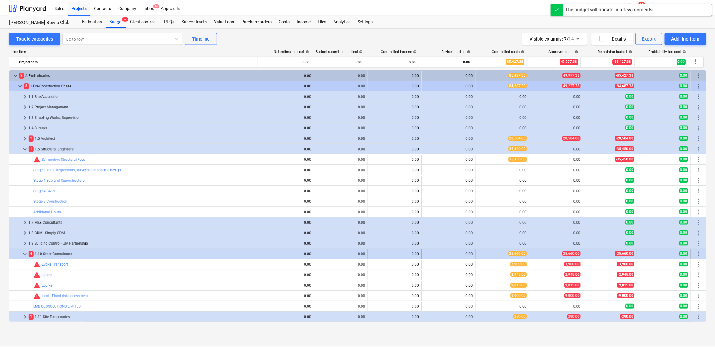
scroll to position [38, 0]
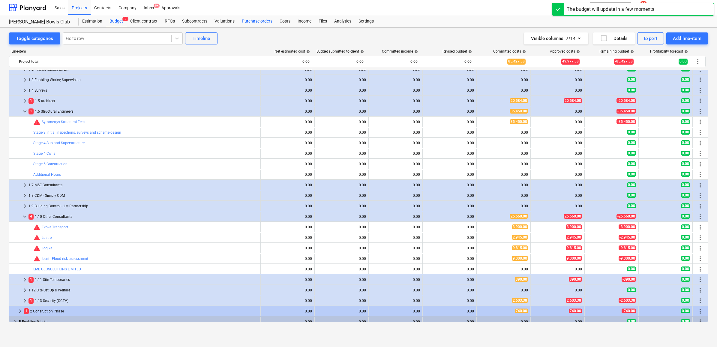
click at [264, 22] on div "Purchase orders" at bounding box center [257, 21] width 38 height 12
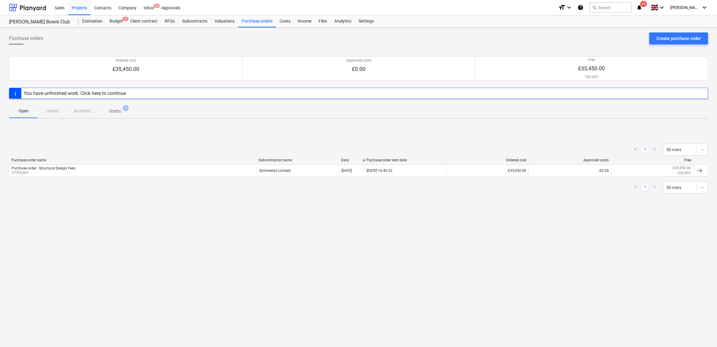
click at [123, 107] on span "1" at bounding box center [126, 108] width 6 height 6
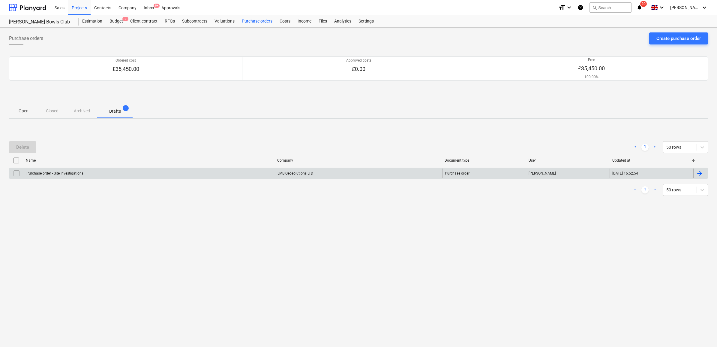
click at [116, 173] on div "Purchase order - Site Investigations" at bounding box center [149, 173] width 251 height 10
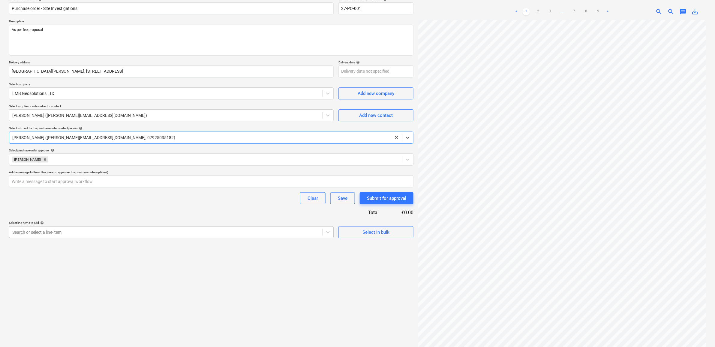
scroll to position [60, 0]
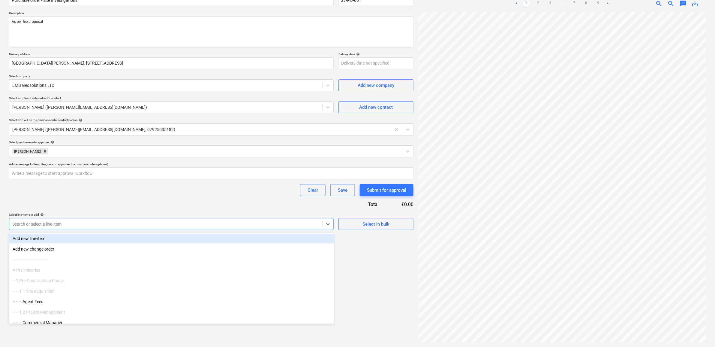
click at [98, 226] on div at bounding box center [165, 224] width 307 height 6
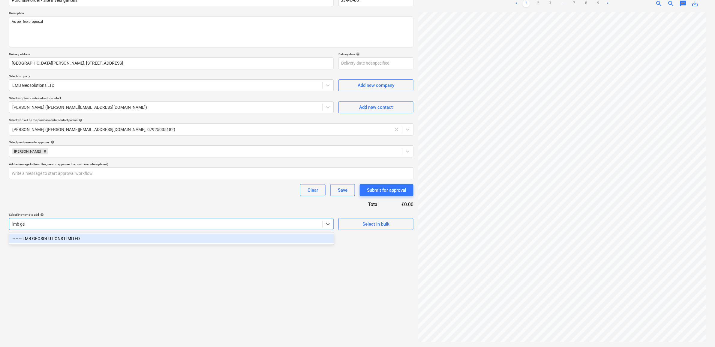
click at [83, 240] on div "-- -- -- LMB GEOSOLUTIONS LIMITED" at bounding box center [171, 238] width 325 height 10
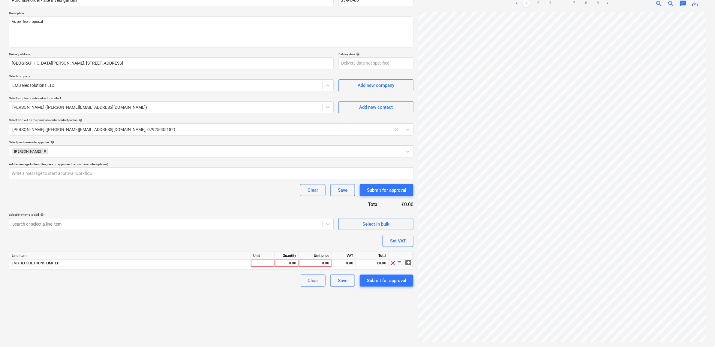
click at [102, 191] on div "Clear Save Submit for approval" at bounding box center [211, 190] width 405 height 12
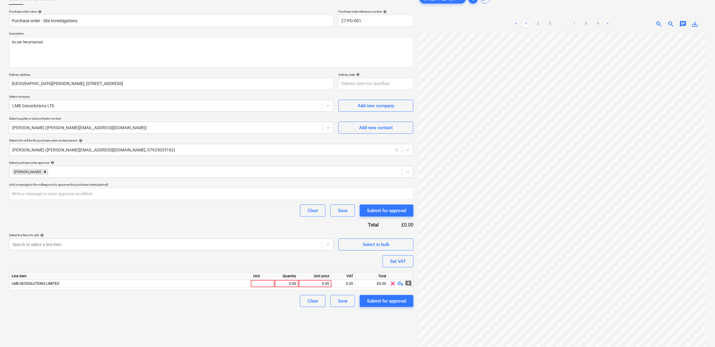
scroll to position [23, 0]
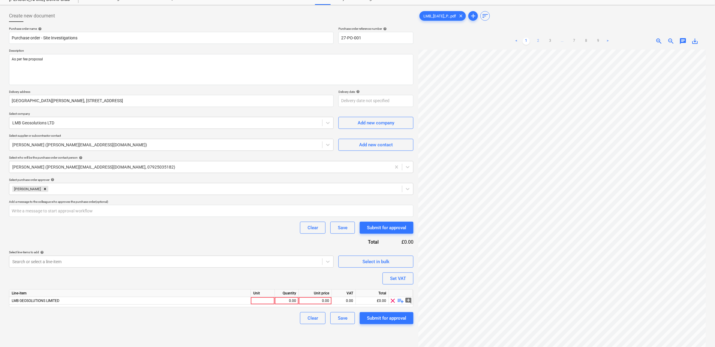
click at [538, 39] on link "2" at bounding box center [538, 41] width 7 height 7
click at [549, 41] on link "3" at bounding box center [550, 41] width 7 height 7
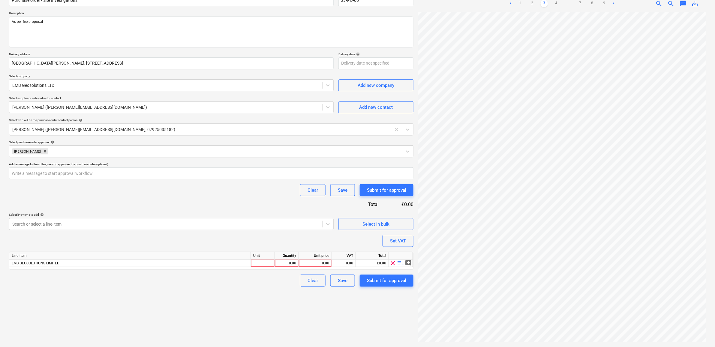
scroll to position [41, 0]
click at [555, 3] on div at bounding box center [556, 6] width 12 height 12
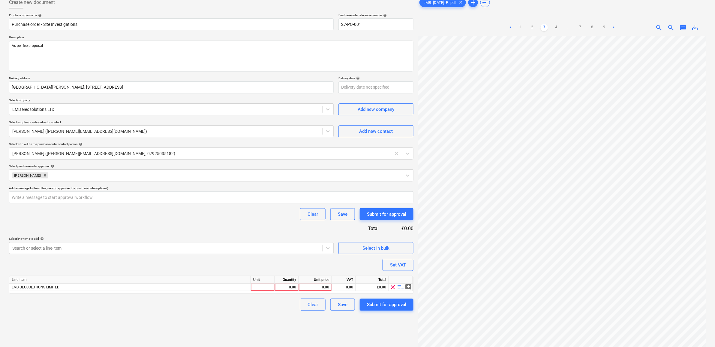
scroll to position [23, 0]
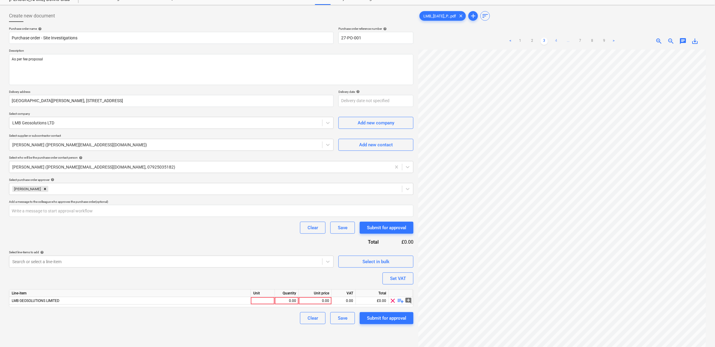
click at [554, 41] on link "4" at bounding box center [556, 41] width 7 height 7
click at [323, 265] on div "0.00" at bounding box center [315, 301] width 28 height 8
click at [257, 265] on div "Purchase order name help Purchase order - Site Investigations Purchase order re…" at bounding box center [211, 175] width 405 height 297
click at [346, 265] on div "0.00" at bounding box center [343, 301] width 19 height 8
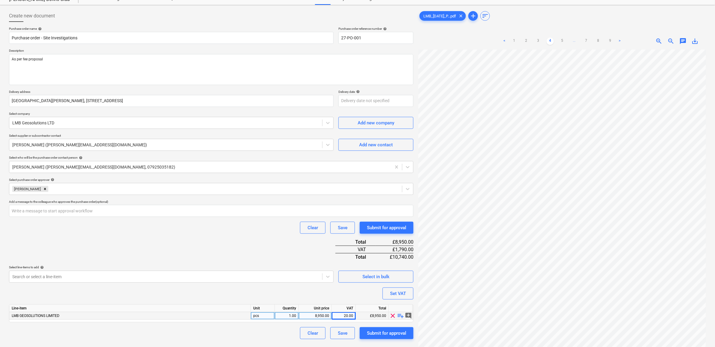
click at [269, 265] on div "Purchase order name help Purchase order - Site Investigations Purchase order re…" at bounding box center [211, 183] width 405 height 312
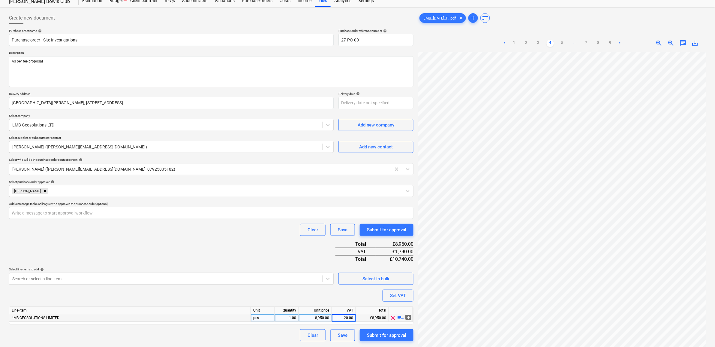
scroll to position [38, 0]
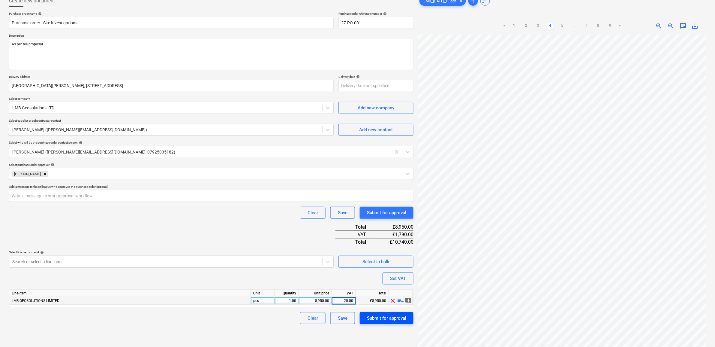
click at [386, 265] on div "Submit for approval" at bounding box center [386, 318] width 39 height 8
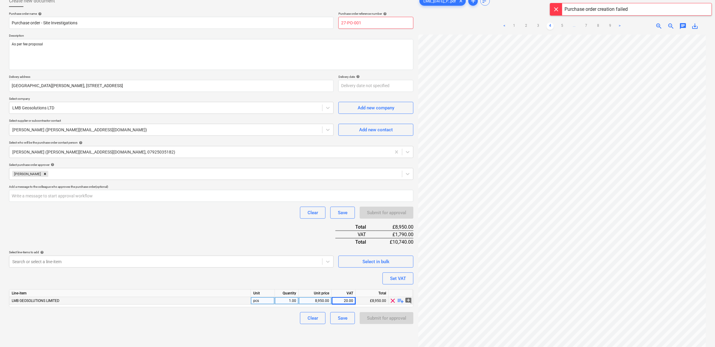
click at [377, 26] on input "27-PO-001" at bounding box center [376, 23] width 75 height 12
click at [326, 35] on p "Description" at bounding box center [211, 36] width 405 height 5
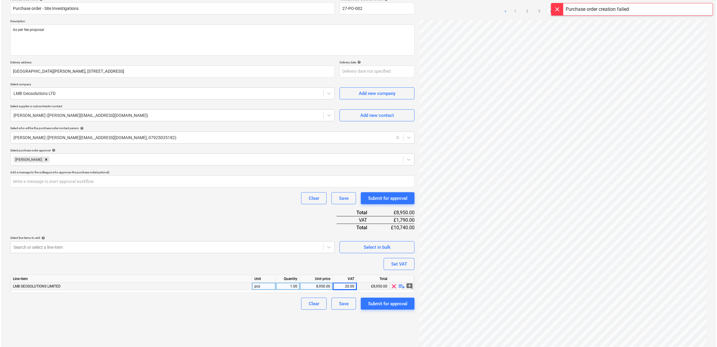
scroll to position [60, 0]
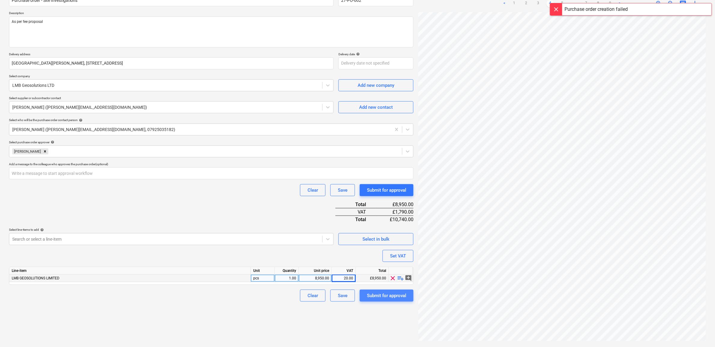
click at [384, 265] on div "Submit for approval" at bounding box center [386, 295] width 39 height 8
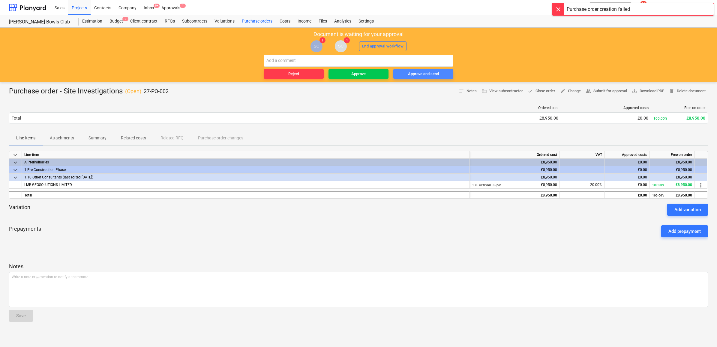
click at [411, 74] on div "Approve and send" at bounding box center [423, 74] width 31 height 7
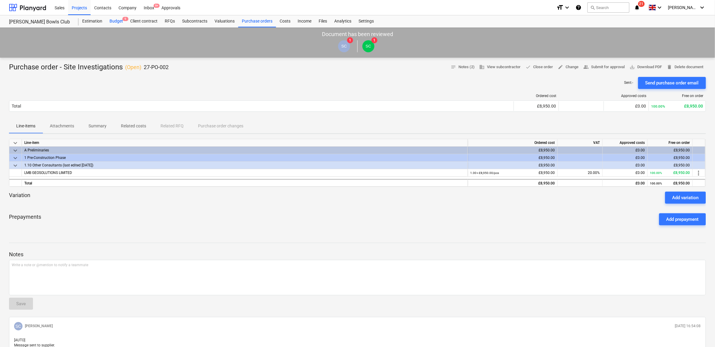
click at [107, 21] on div "Budget 9" at bounding box center [116, 21] width 21 height 12
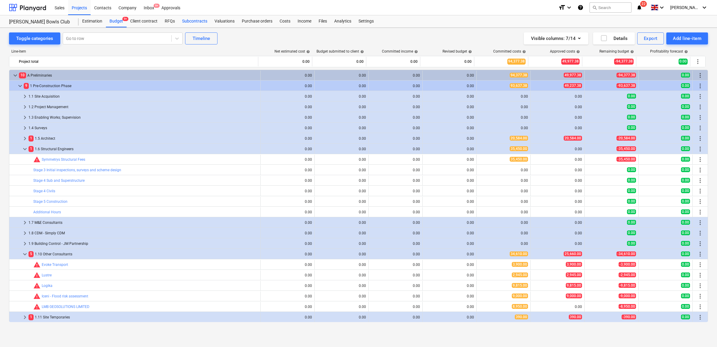
scroll to position [38, 0]
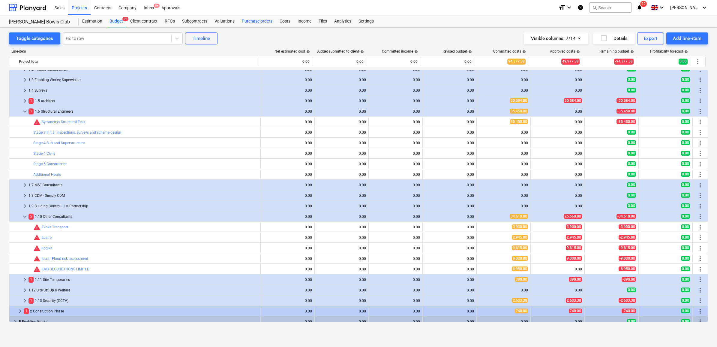
click at [241, 20] on div "Purchase orders" at bounding box center [257, 21] width 38 height 12
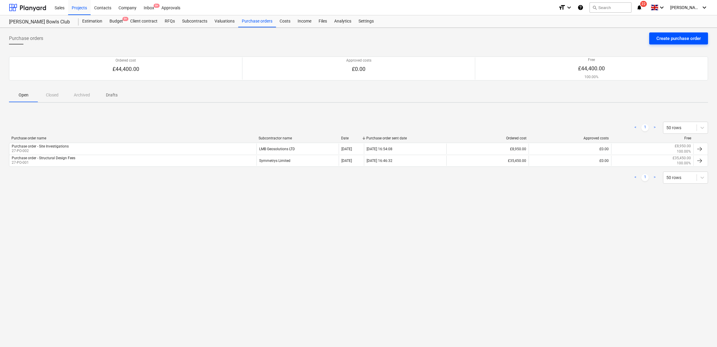
click at [571, 38] on div "Create purchase order" at bounding box center [679, 39] width 44 height 8
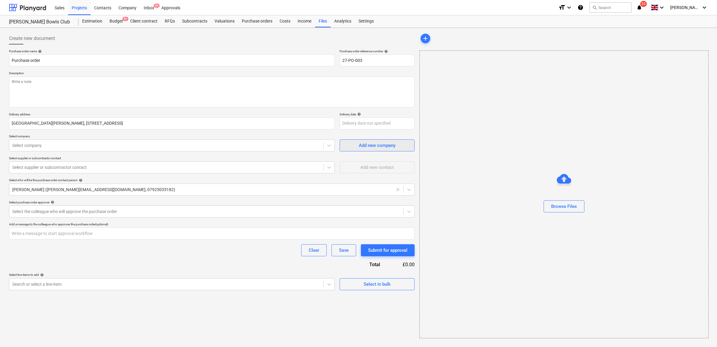
click at [403, 143] on span "Add new company" at bounding box center [377, 145] width 60 height 8
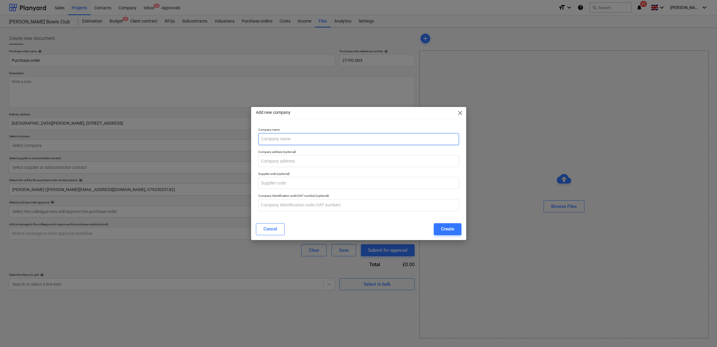
click at [308, 137] on input "text" at bounding box center [358, 139] width 201 height 12
paste input "The Drainage Lab Limited"
click at [283, 163] on input "text" at bounding box center [358, 161] width 201 height 12
paste input "[STREET_ADDRESS]"
click at [422, 174] on p "Supplier code (optional)" at bounding box center [358, 174] width 201 height 5
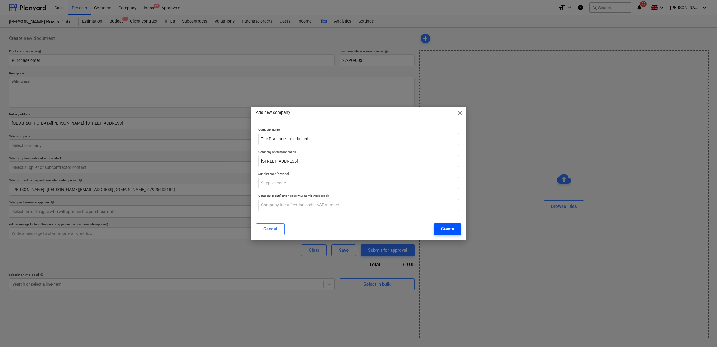
click at [448, 225] on div "Create" at bounding box center [447, 229] width 13 height 8
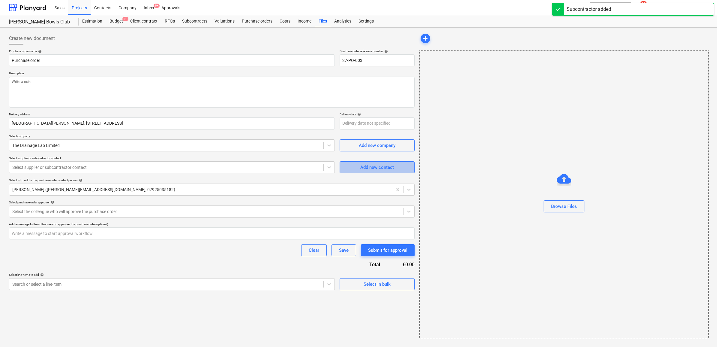
click at [371, 170] on div "Add new contact" at bounding box center [377, 167] width 34 height 8
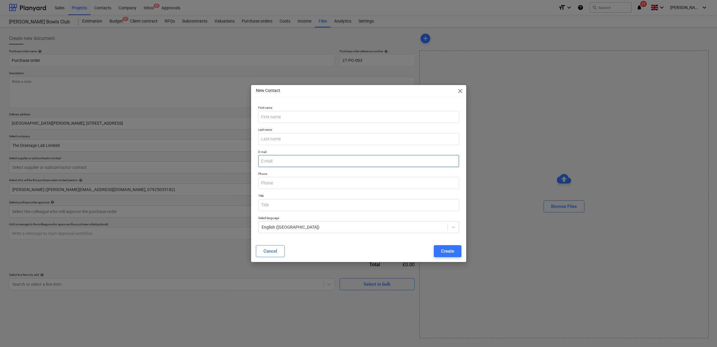
click at [326, 162] on input "email" at bounding box center [358, 161] width 201 height 12
paste input "[EMAIL_ADDRESS][DOMAIN_NAME]"
click at [310, 119] on input "text" at bounding box center [358, 117] width 201 height 12
click at [408, 247] on div "Cancel Create" at bounding box center [359, 251] width 206 height 12
click at [453, 252] on div "Create" at bounding box center [447, 251] width 13 height 8
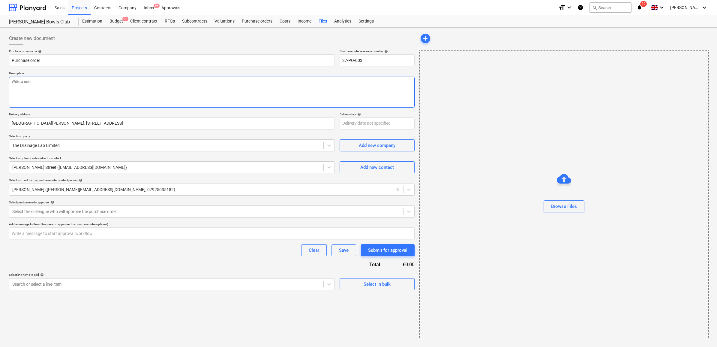
click at [117, 86] on textarea at bounding box center [212, 92] width 406 height 31
paste textarea "CCTV survey of the below ground drainage and provide a report of our findings w…"
click at [159, 62] on input "Purchase order" at bounding box center [172, 60] width 326 height 12
click at [118, 21] on div "Budget 9+" at bounding box center [116, 21] width 21 height 12
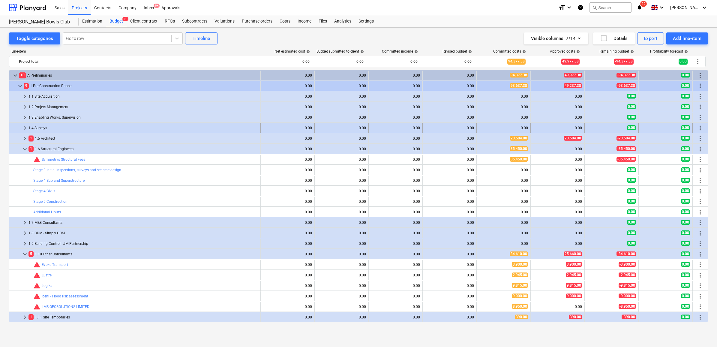
click at [63, 128] on div "1.4 Surveys" at bounding box center [144, 128] width 230 height 10
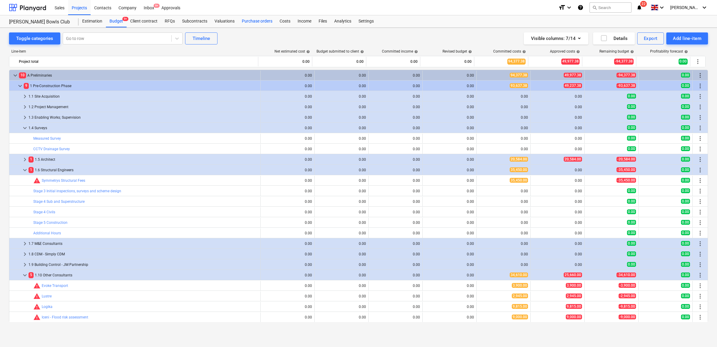
click at [245, 20] on div "Purchase orders" at bounding box center [257, 21] width 38 height 12
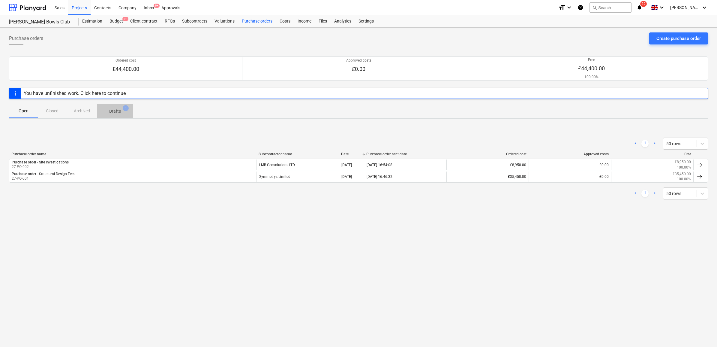
click at [120, 114] on p "Drafts" at bounding box center [115, 111] width 12 height 6
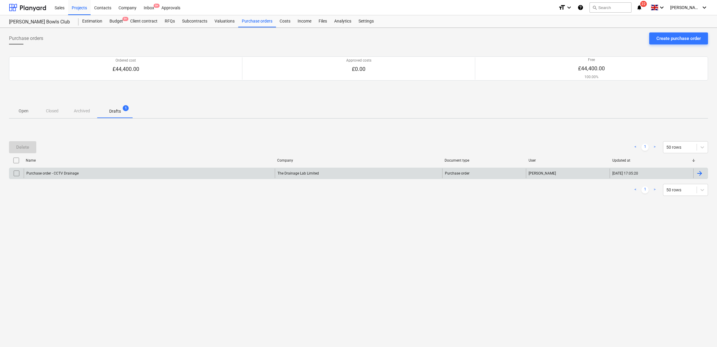
click at [571, 174] on div "[DATE] 17:05:20" at bounding box center [652, 173] width 84 height 10
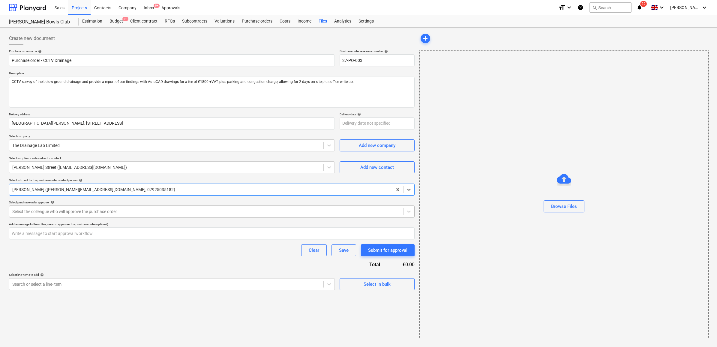
click at [129, 213] on div at bounding box center [206, 211] width 388 height 6
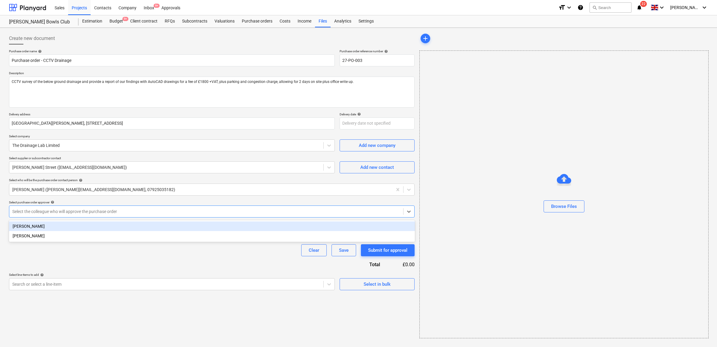
click at [122, 227] on div "[PERSON_NAME]" at bounding box center [212, 226] width 406 height 10
click at [117, 249] on div "Clear Save Submit for approval" at bounding box center [212, 250] width 406 height 12
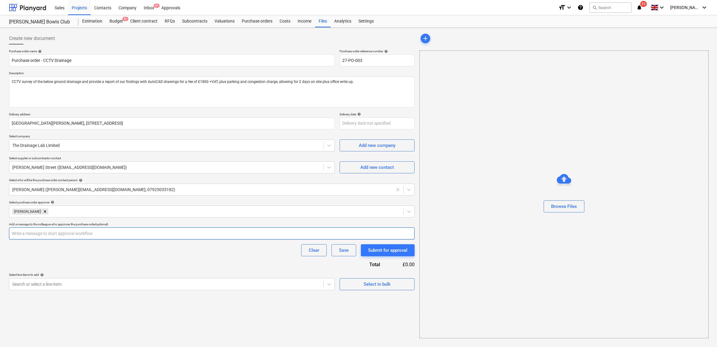
click at [115, 235] on input "text" at bounding box center [212, 233] width 406 height 12
click at [115, 248] on div "Clear Save Submit for approval" at bounding box center [212, 250] width 406 height 12
click at [117, 265] on div at bounding box center [166, 284] width 308 height 6
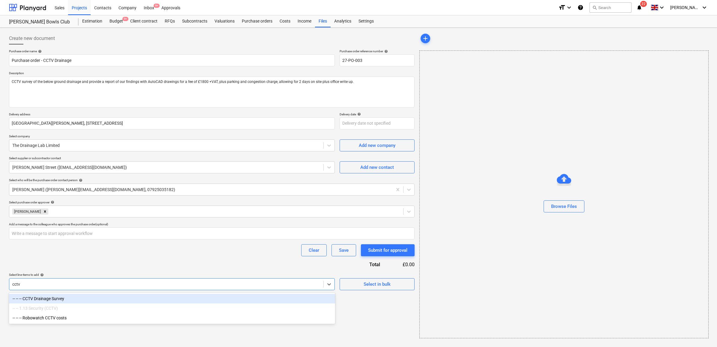
click at [110, 265] on div "-- -- -- CCTV Drainage Survey" at bounding box center [172, 299] width 326 height 10
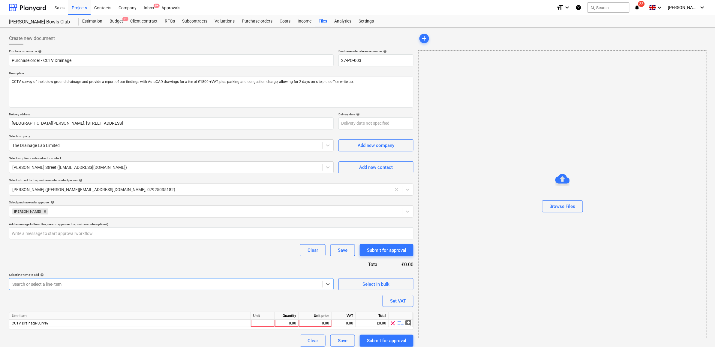
click at [125, 256] on div "Clear Save Submit for approval" at bounding box center [211, 250] width 405 height 12
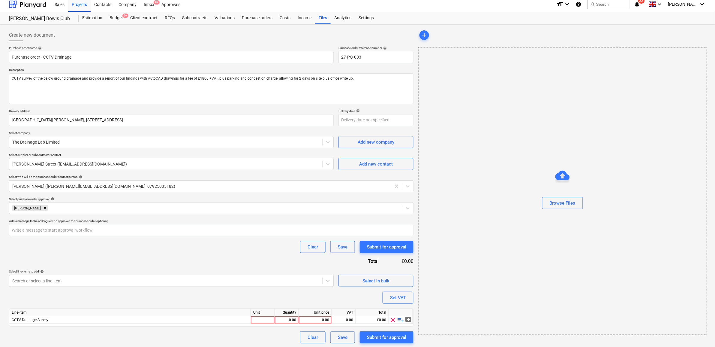
scroll to position [5, 0]
click at [315, 265] on div "0.00" at bounding box center [315, 319] width 28 height 8
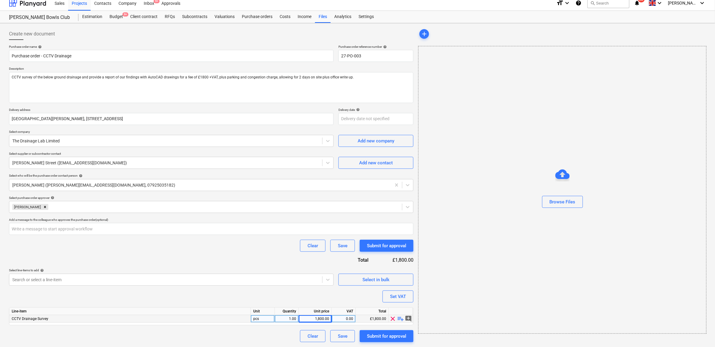
click at [287, 265] on div "Purchase order name help Purchase order - CCTV Drainage Purchase order referenc…" at bounding box center [211, 193] width 405 height 297
click at [340, 265] on div "0.00" at bounding box center [343, 319] width 19 height 8
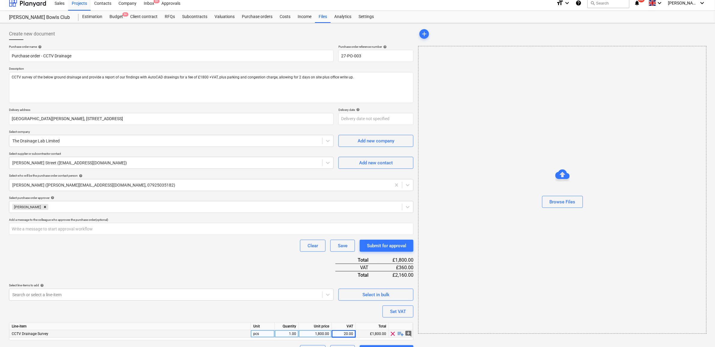
click at [270, 265] on div "Purchase order name help Purchase order - CCTV Drainage Purchase order referenc…" at bounding box center [211, 201] width 405 height 312
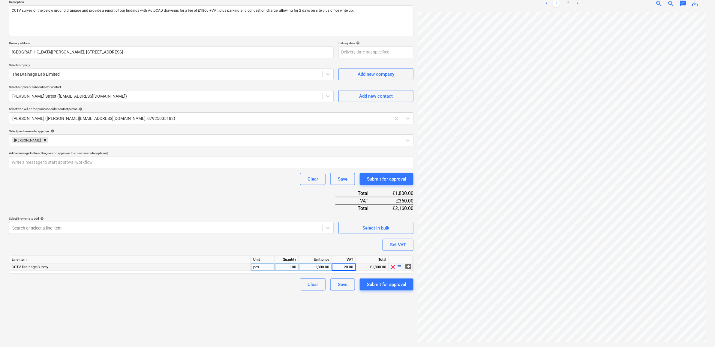
scroll to position [75, 0]
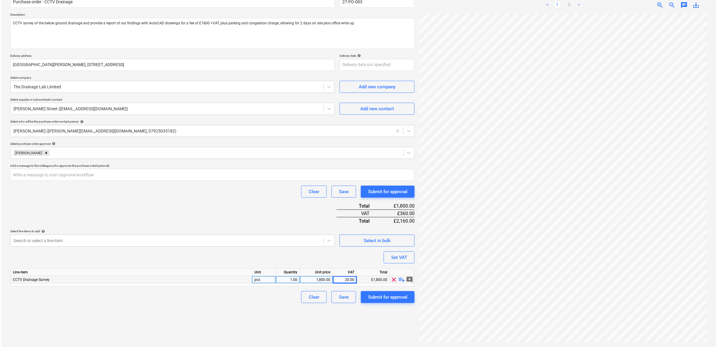
scroll to position [60, 0]
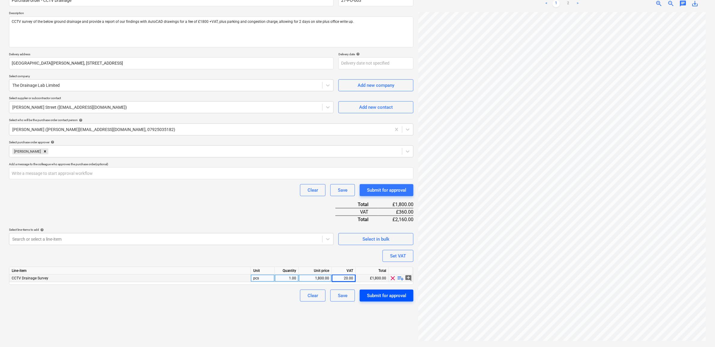
click at [385, 265] on div "Submit for approval" at bounding box center [386, 295] width 39 height 8
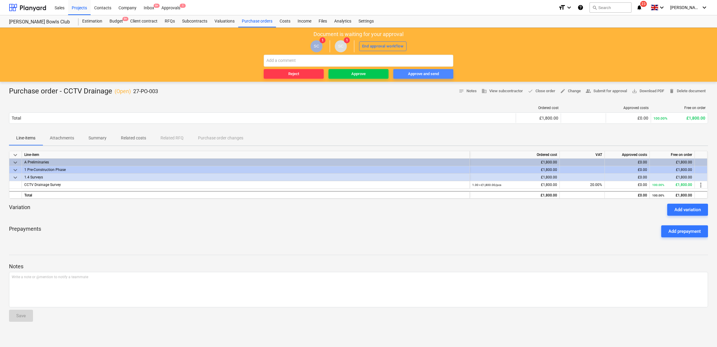
click at [429, 74] on div "Approve and send" at bounding box center [423, 74] width 31 height 7
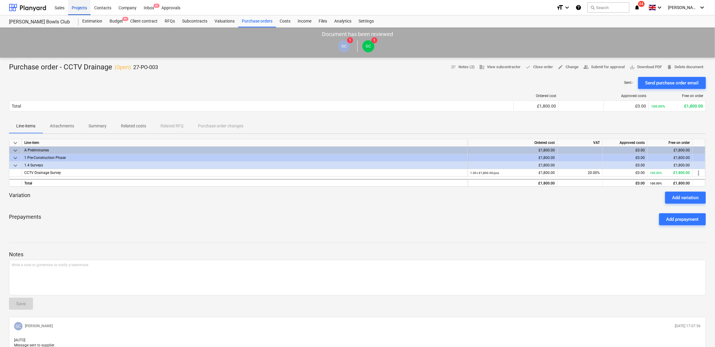
click at [73, 8] on div "Projects" at bounding box center [79, 7] width 23 height 15
